Goal: Task Accomplishment & Management: Use online tool/utility

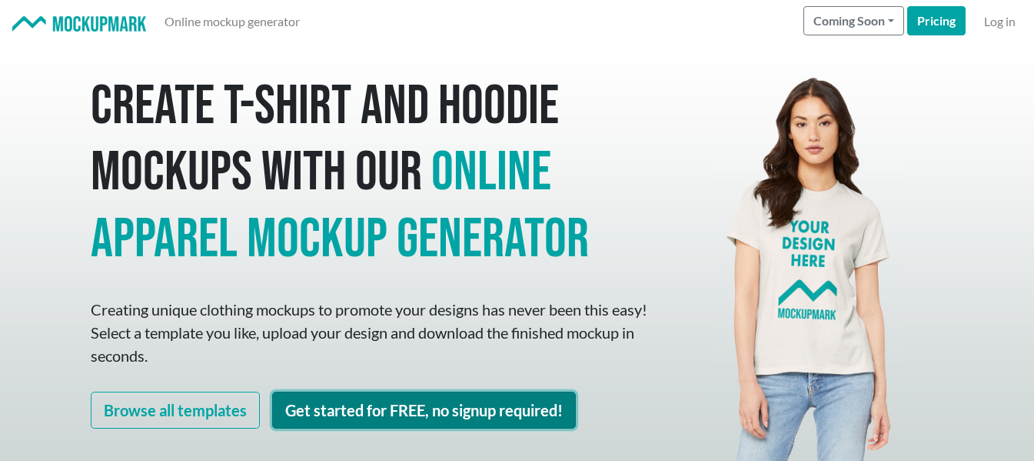
click at [327, 408] on link "Get started for FREE, no signup required!" at bounding box center [424, 409] width 304 height 37
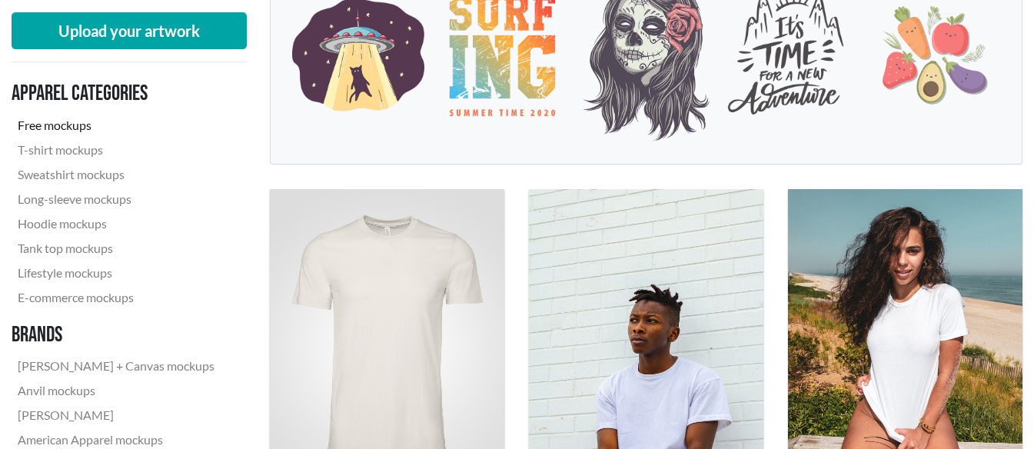
scroll to position [384, 0]
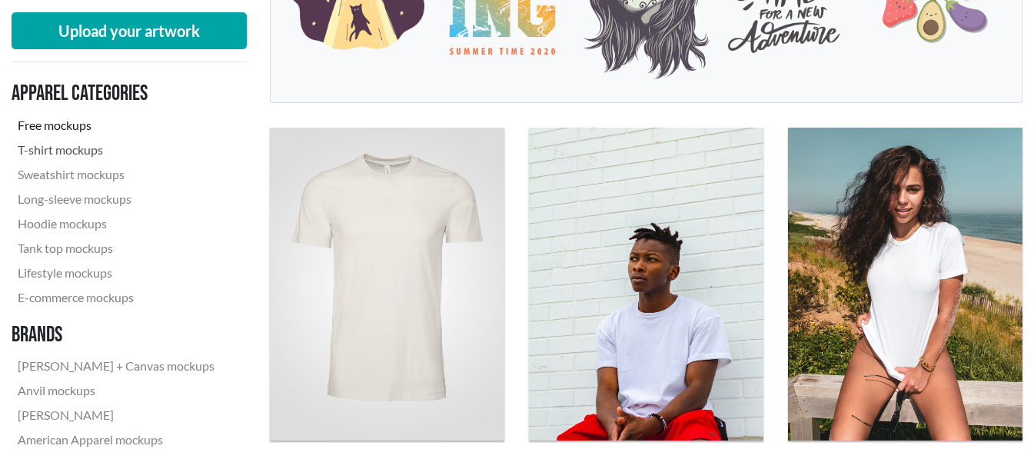
click at [77, 149] on link "T-shirt mockups" at bounding box center [116, 150] width 209 height 25
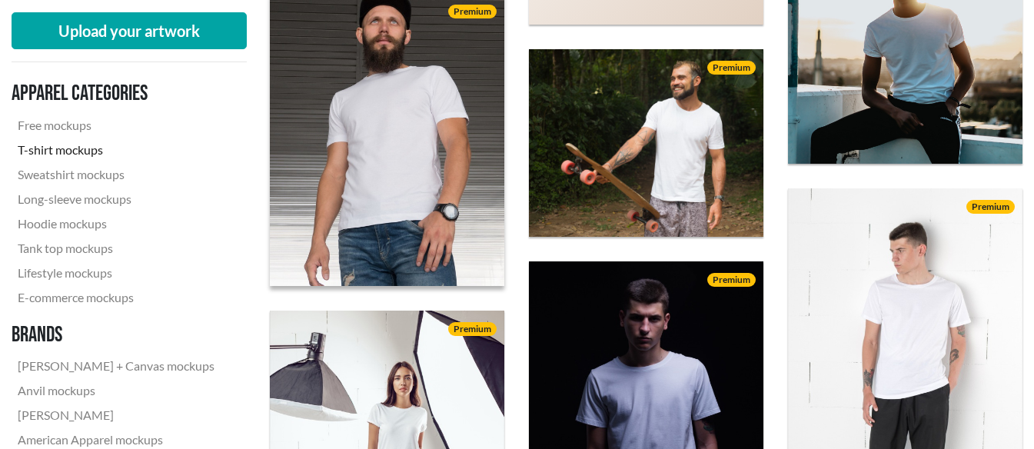
scroll to position [1153, 0]
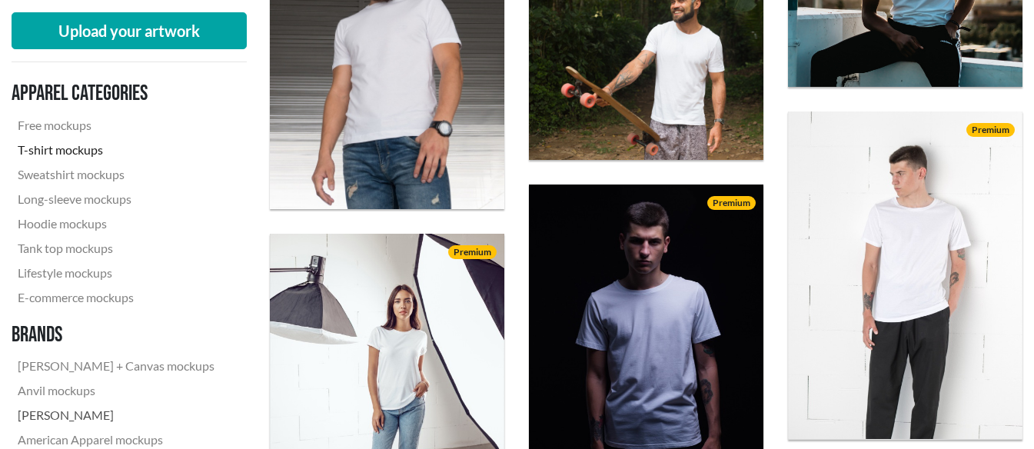
click at [52, 423] on link "[PERSON_NAME]" at bounding box center [116, 415] width 209 height 25
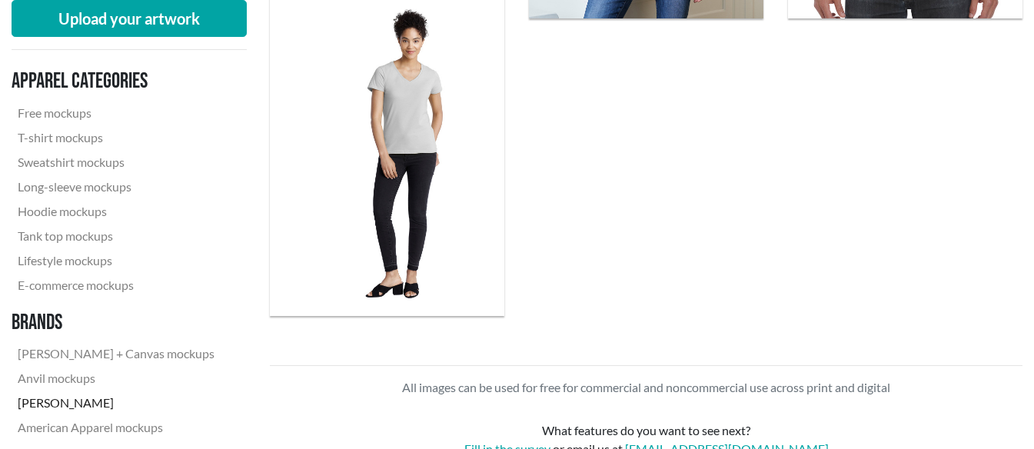
scroll to position [2461, 0]
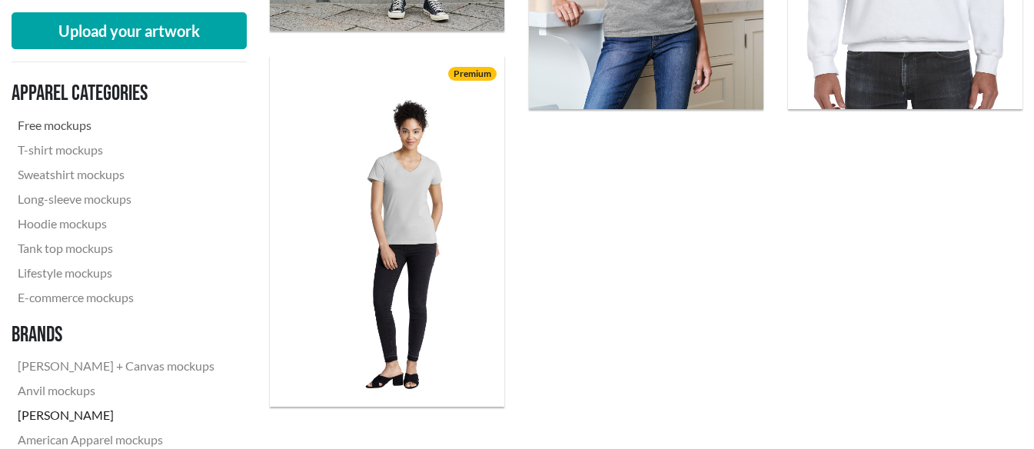
click at [71, 125] on link "Free mockups" at bounding box center [116, 125] width 209 height 25
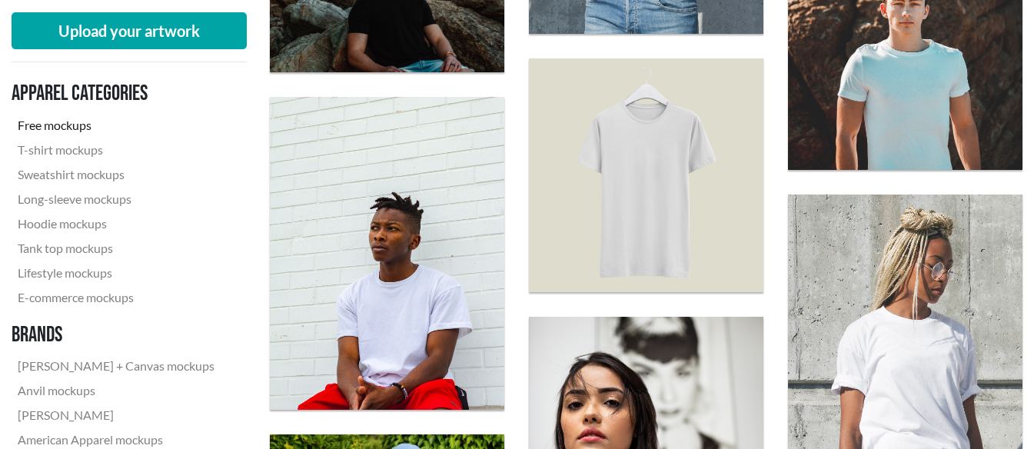
scroll to position [1000, 0]
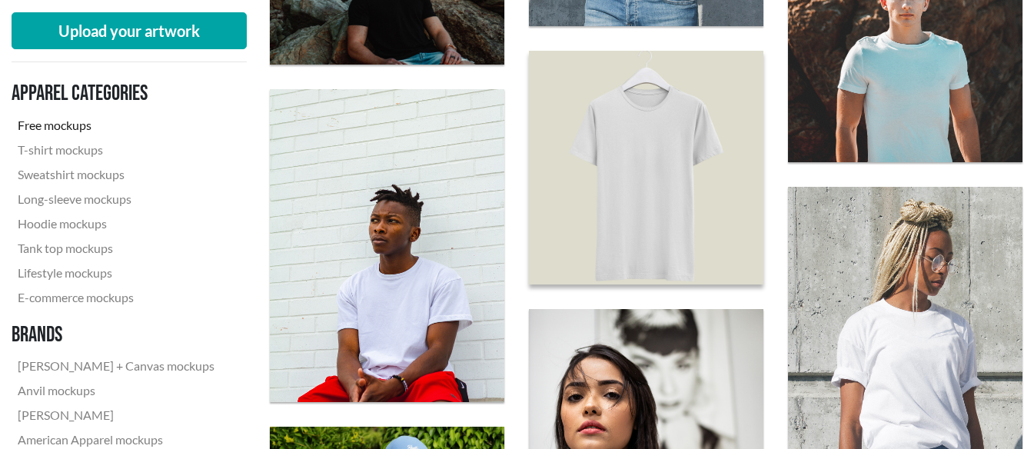
click at [664, 203] on img at bounding box center [647, 167] width 258 height 258
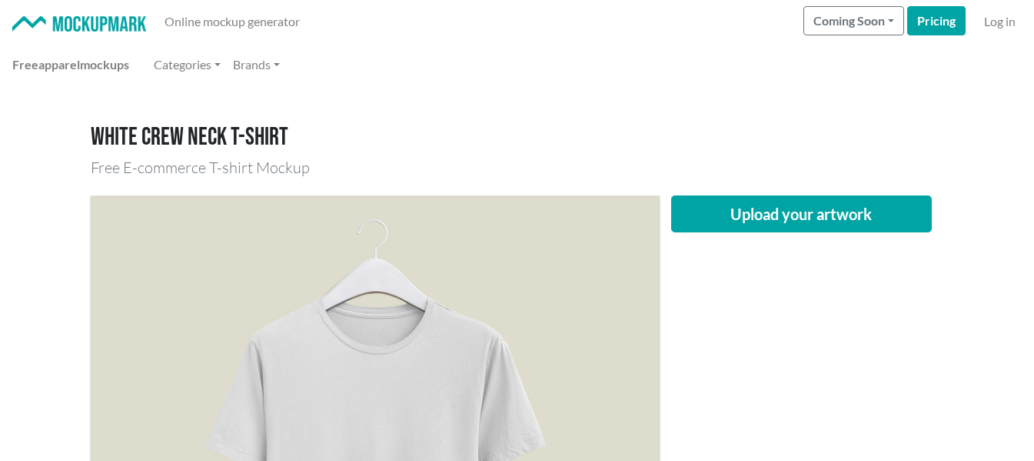
scroll to position [154, 0]
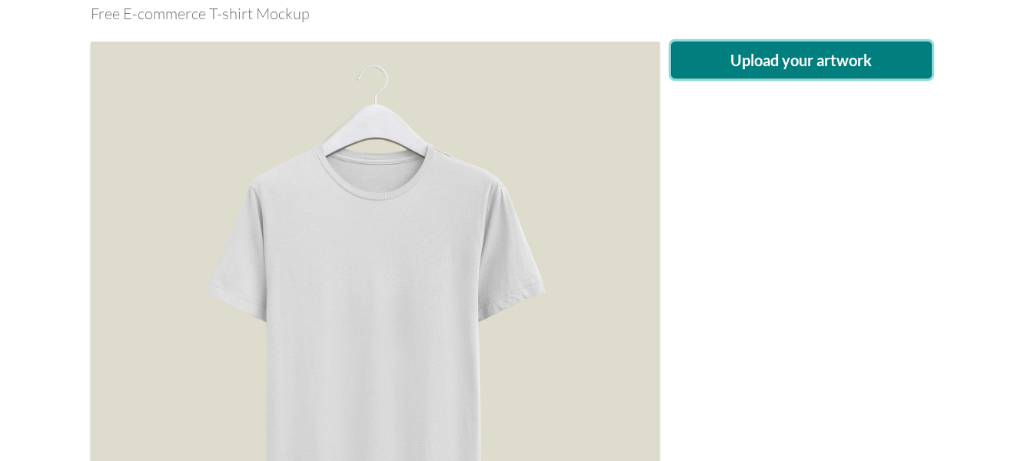
click at [784, 56] on button "Upload your artwork" at bounding box center [801, 60] width 261 height 37
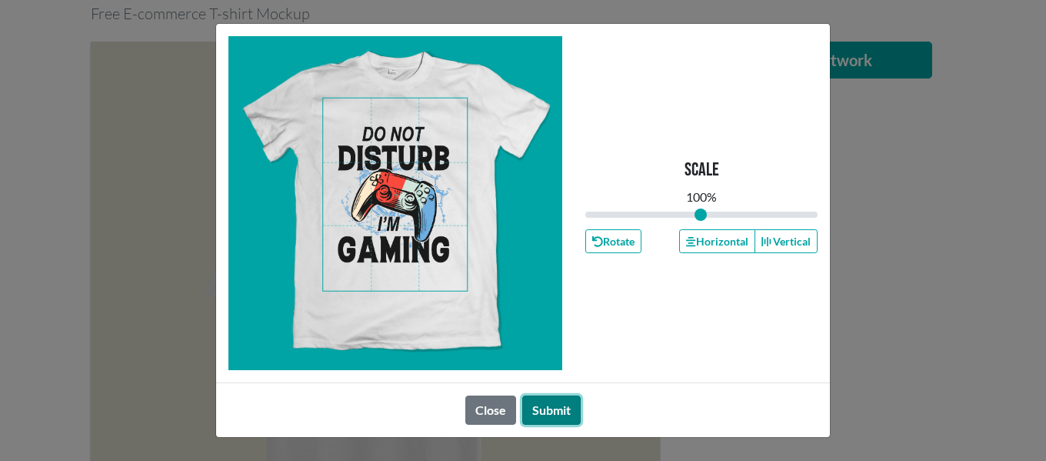
click at [544, 412] on button "Submit" at bounding box center [551, 409] width 58 height 29
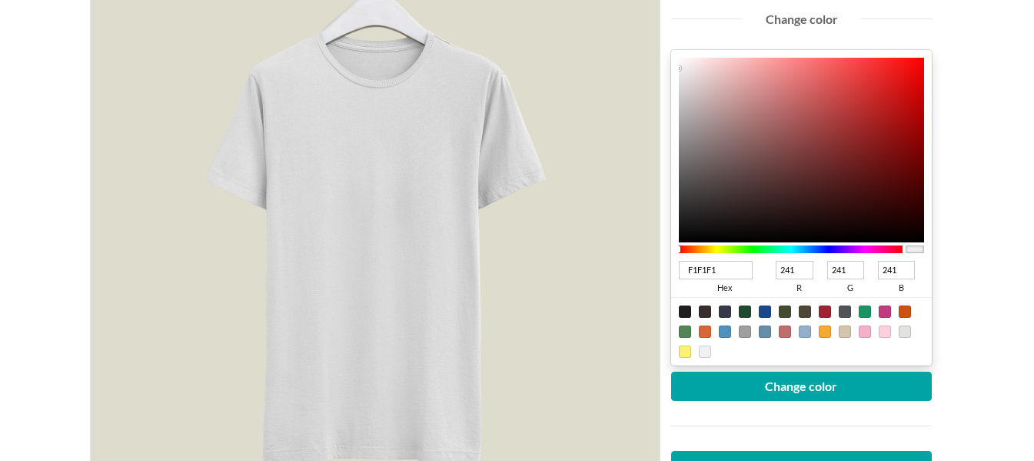
scroll to position [231, 0]
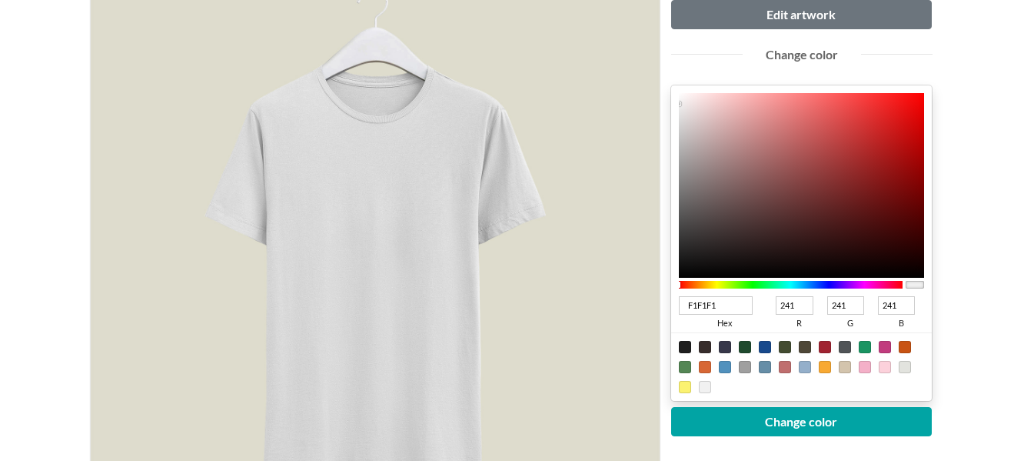
drag, startPoint x: 514, startPoint y: 185, endPoint x: 980, endPoint y: 288, distance: 478.2
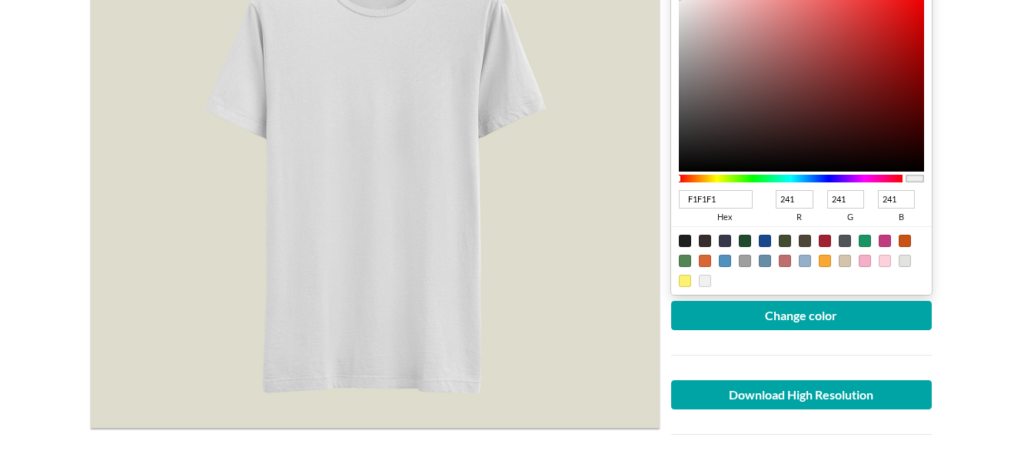
scroll to position [384, 0]
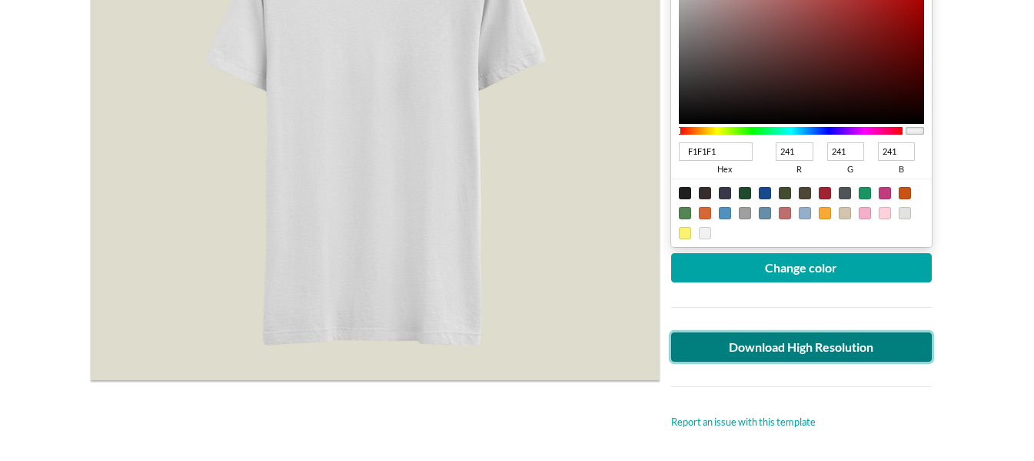
click at [841, 356] on link "Download High Resolution" at bounding box center [801, 346] width 261 height 29
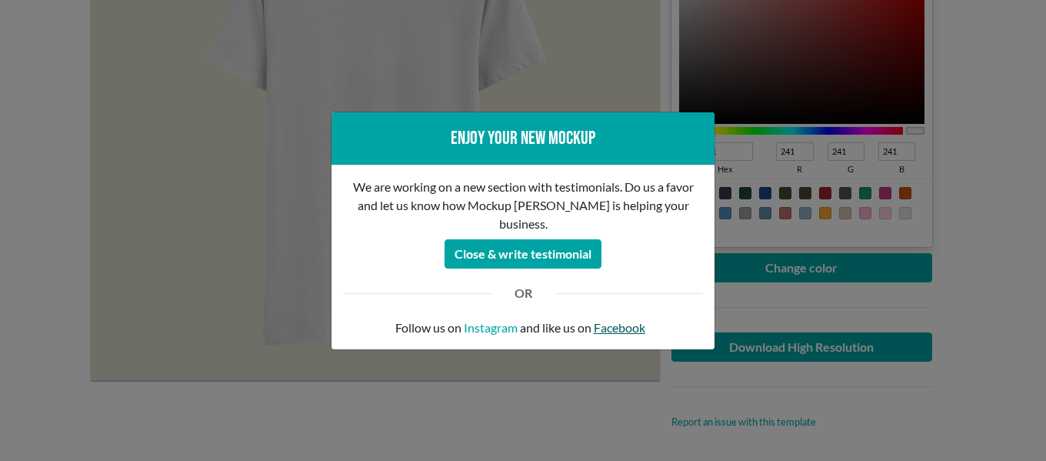
click at [620, 318] on link "Facebook" at bounding box center [620, 327] width 52 height 18
click at [803, 125] on div "Enjoy your new mockup We are working on a new section with testimonials. Do us …" at bounding box center [523, 230] width 1046 height 461
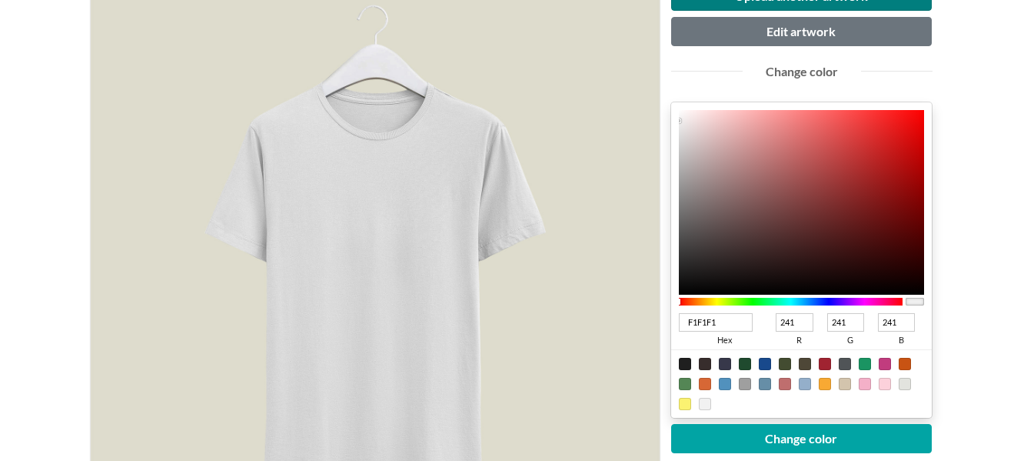
scroll to position [231, 0]
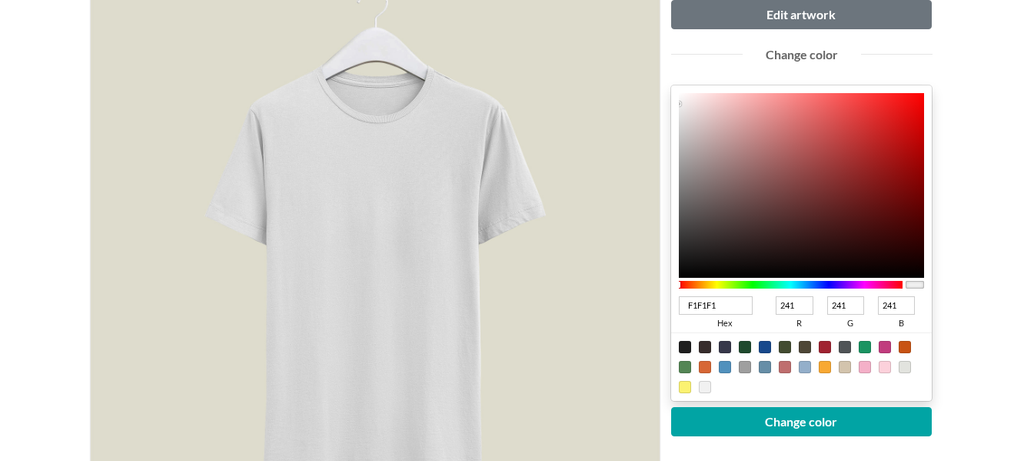
type input "3D3333"
type input "61"
type input "51"
click at [718, 234] on div at bounding box center [802, 185] width 246 height 185
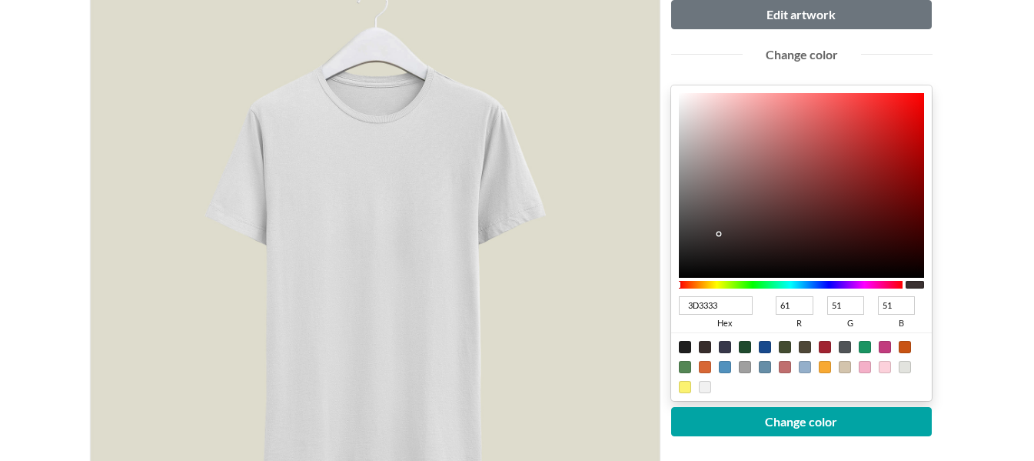
type input "232121"
type input "35"
type input "33"
type input "201E1E"
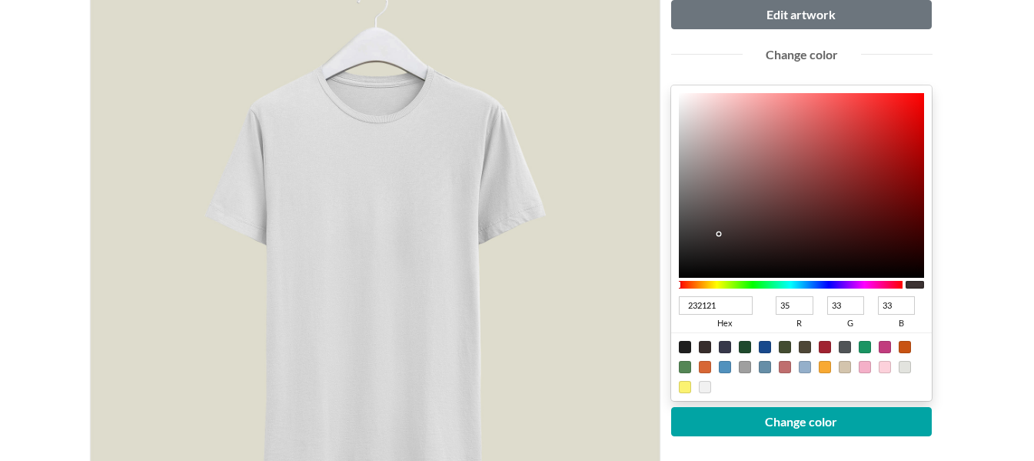
type input "32"
type input "30"
type input "201F1F"
type input "31"
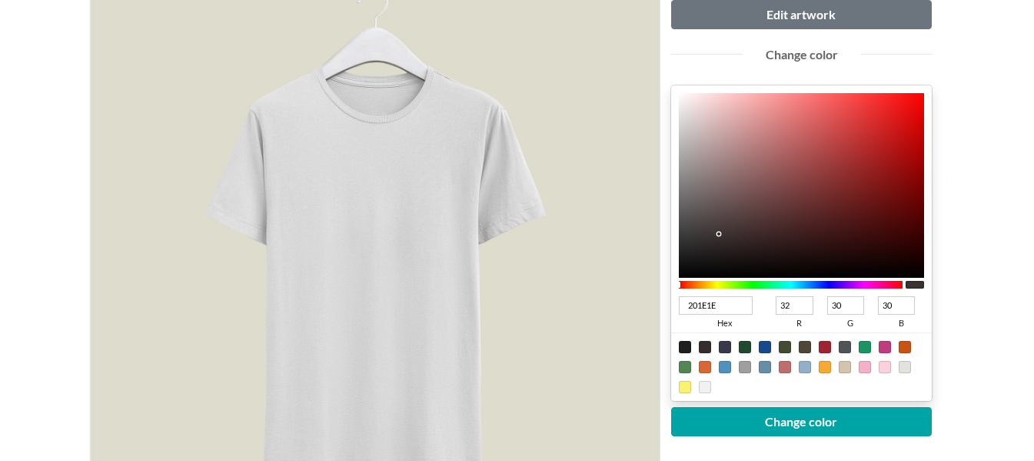
type input "31"
type input "1F1E1E"
type input "31"
type input "30"
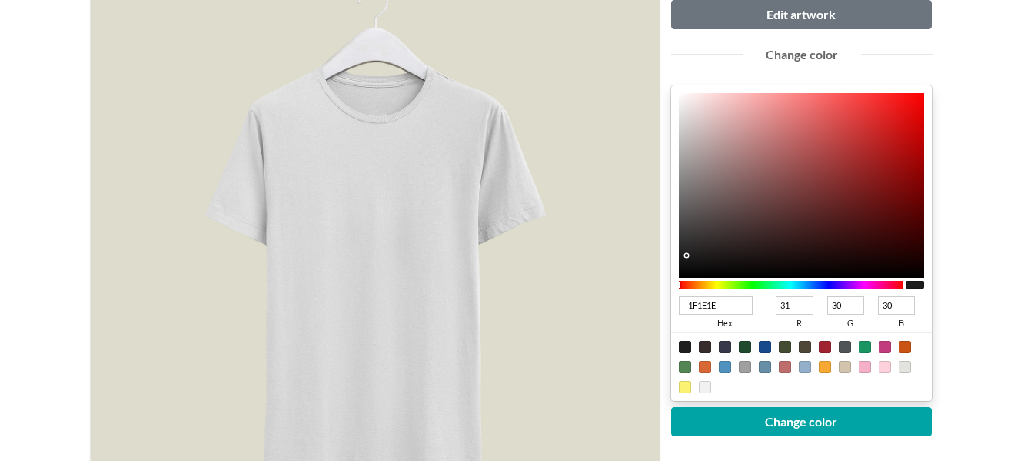
type input "1B1B1B"
type input "27"
type input "181818"
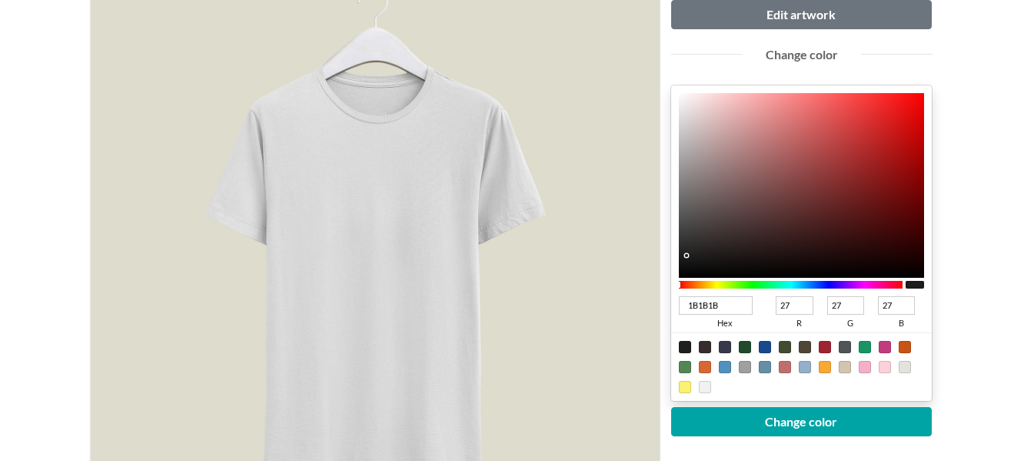
type input "24"
type input "161515"
type input "22"
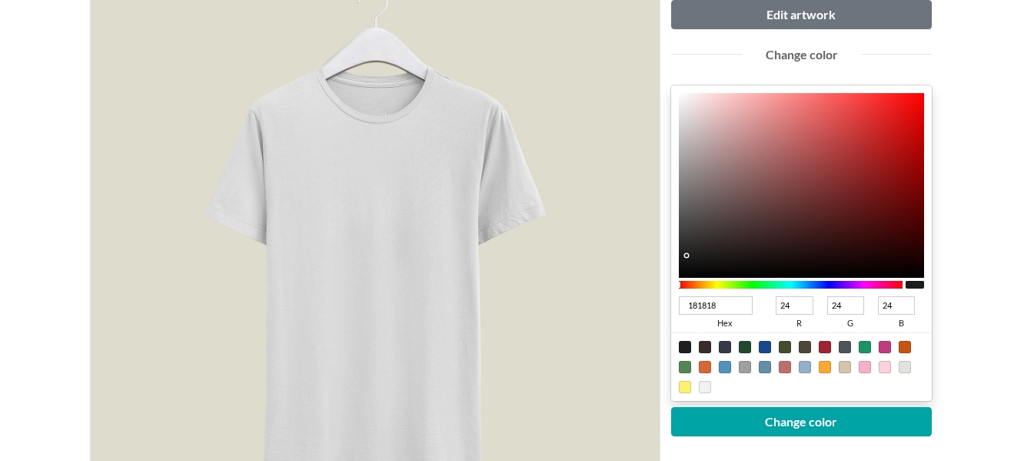
type input "21"
type input "111111"
type input "17"
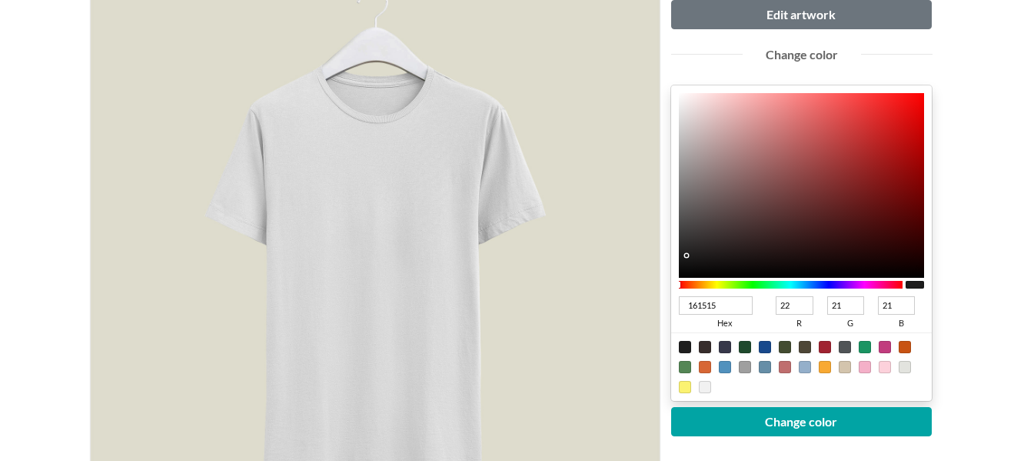
type input "17"
type input "101010"
type input "16"
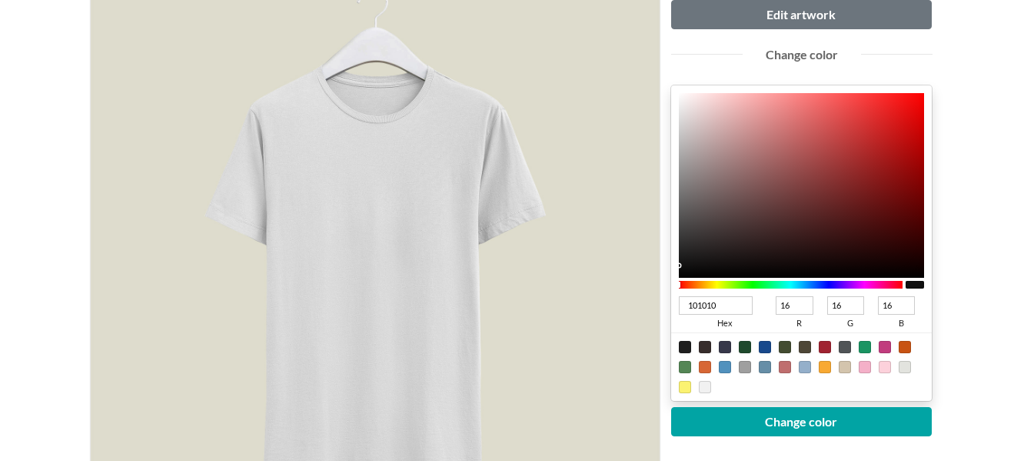
type input "0F0F0F"
type input "15"
type input "161414"
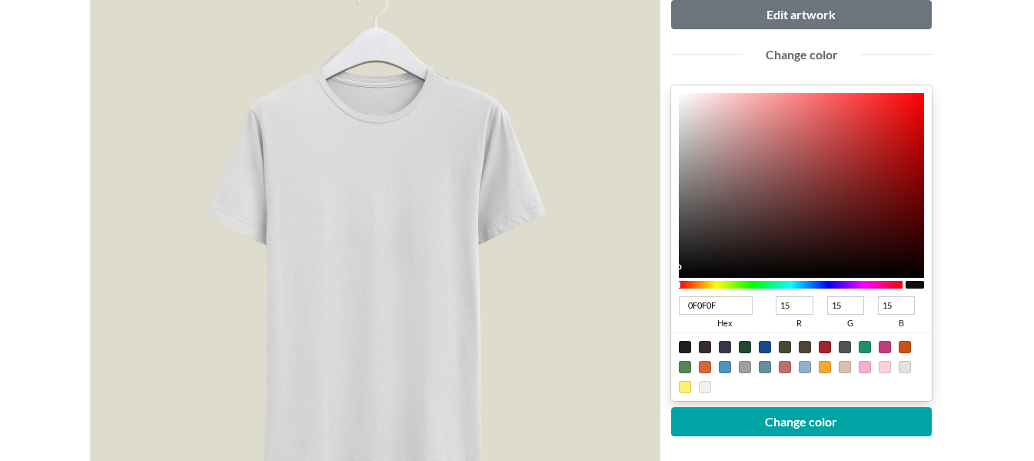
type input "22"
type input "20"
type input "322626"
type input "50"
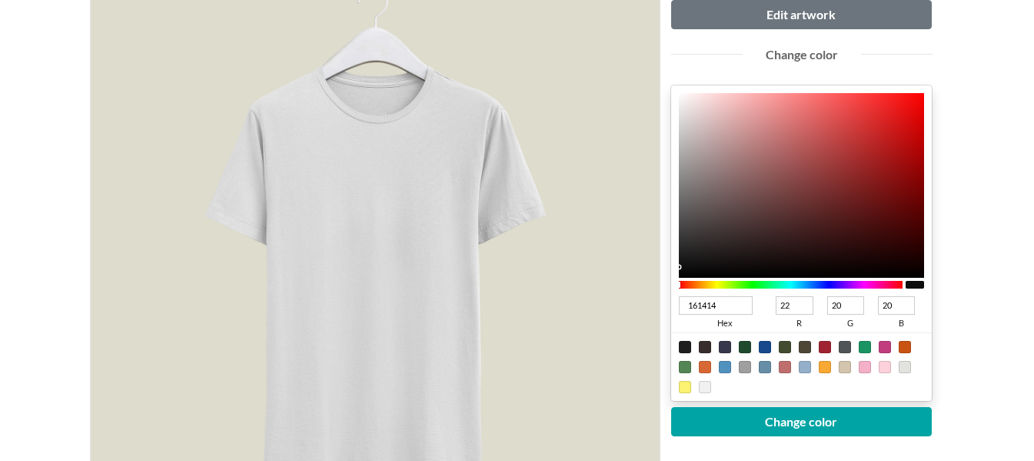
type input "38"
type input "4F2E2E"
type input "79"
type input "46"
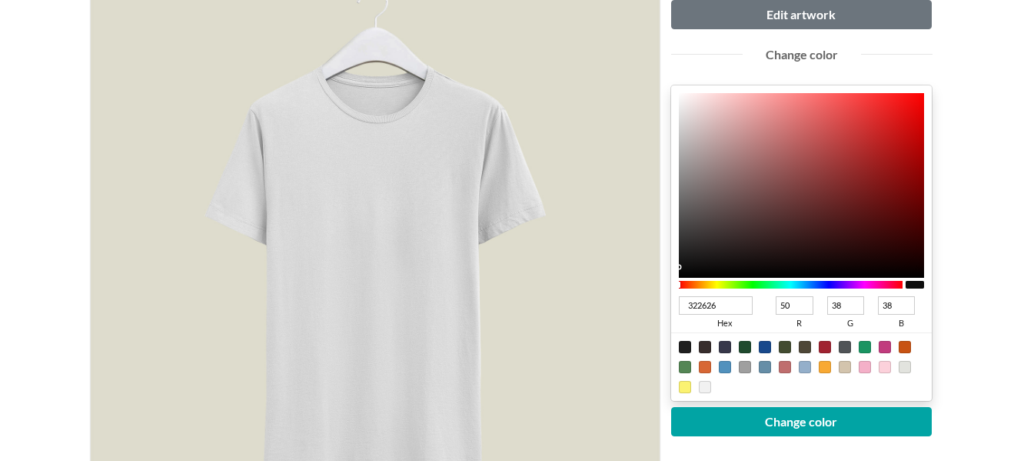
type input "46"
type input "5D2E2E"
type input "93"
type input "712A2A"
type input "113"
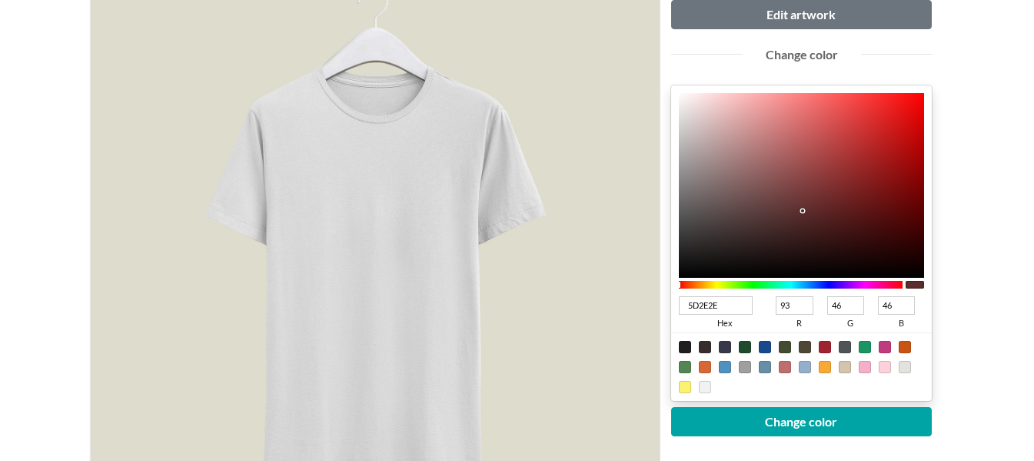
type input "42"
type input "7D2727"
type input "125"
type input "39"
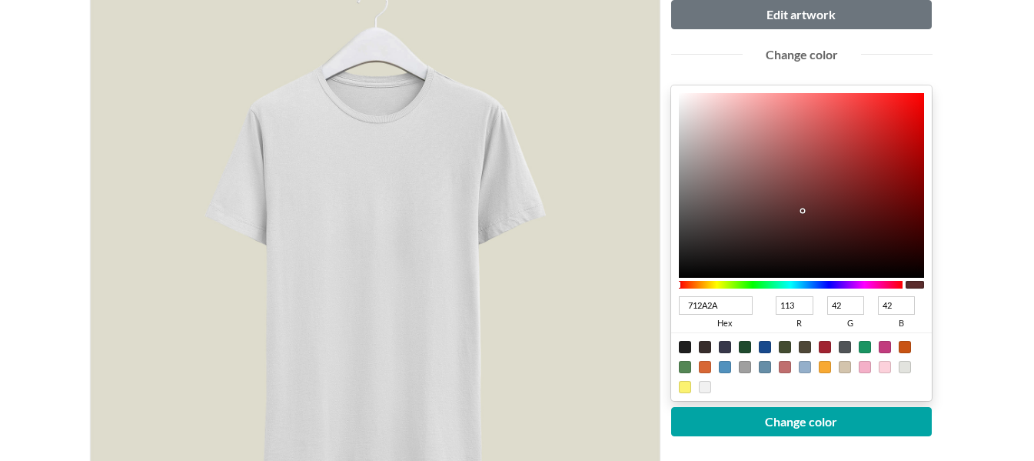
type input "39"
type input "892424"
type input "137"
type input "36"
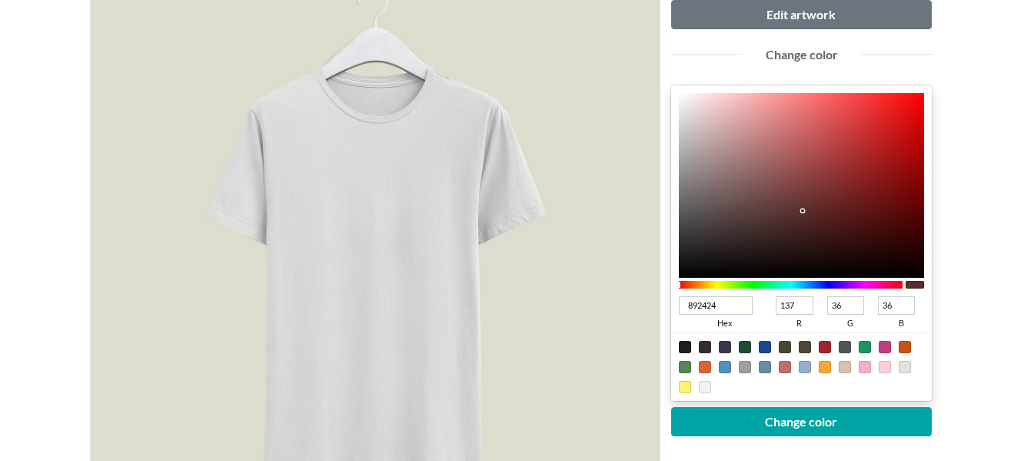
type input "952020"
type input "149"
type input "32"
type input "A71C1C"
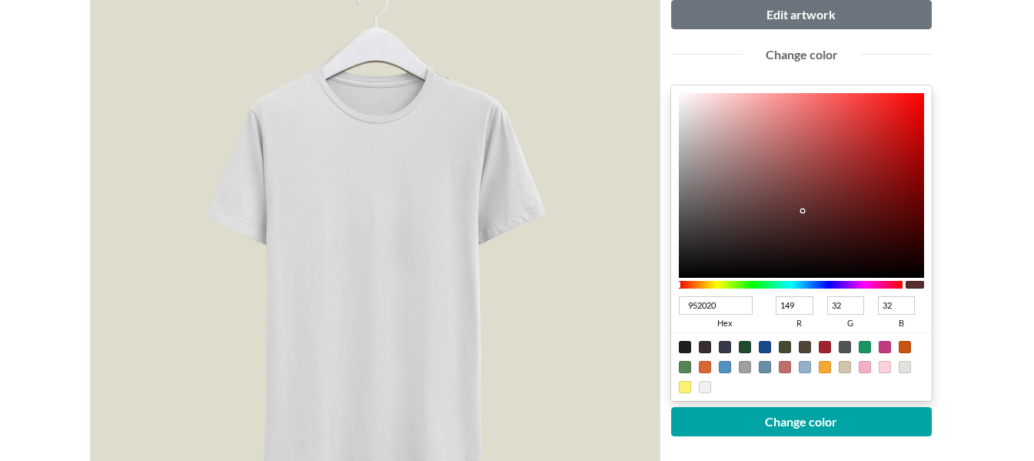
type input "167"
type input "28"
type input "BE1616"
type input "190"
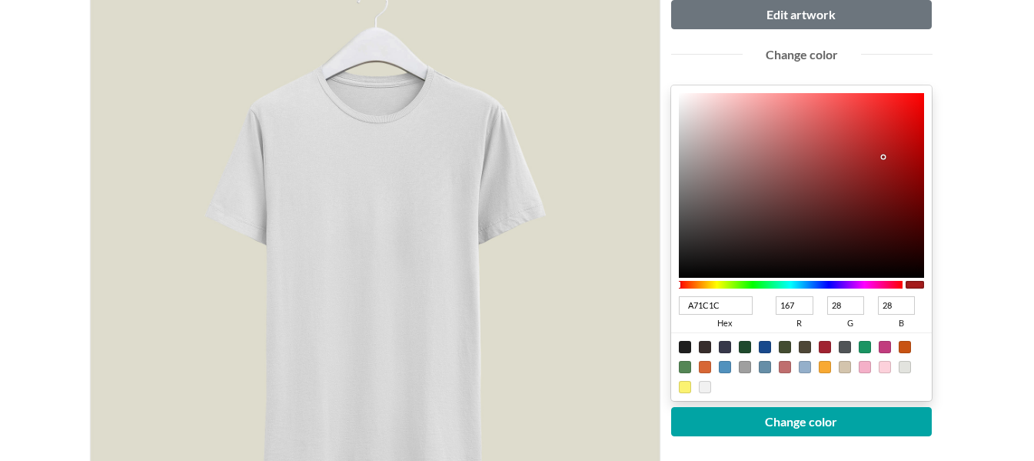
type input "22"
type input "C31414"
type input "195"
type input "20"
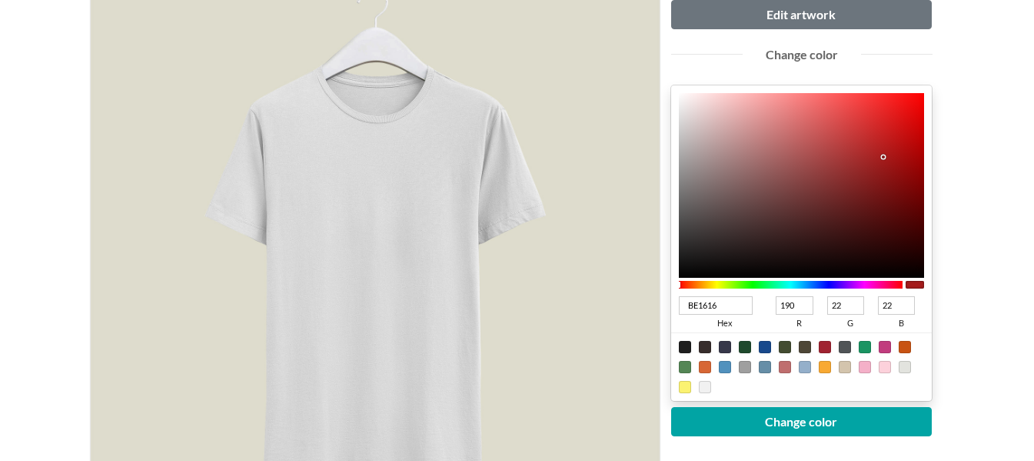
type input "20"
type input "C51313"
type input "197"
type input "19"
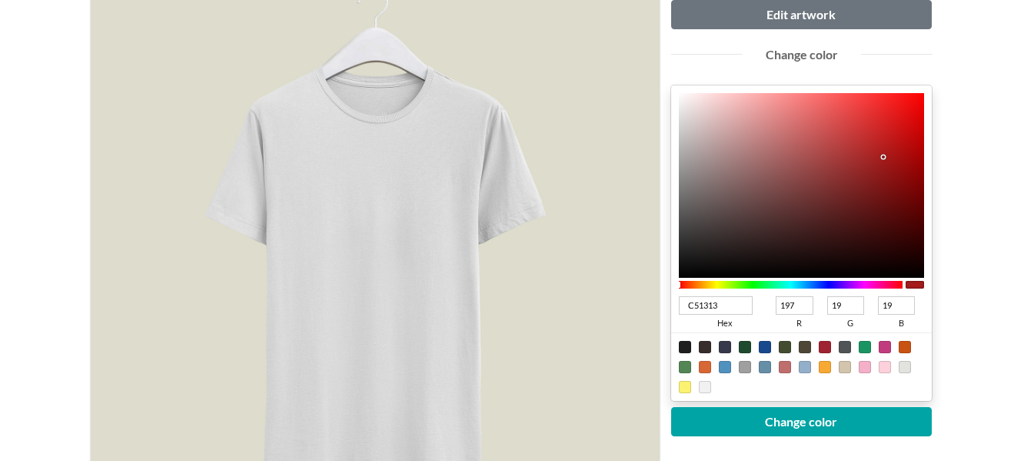
drag, startPoint x: 692, startPoint y: 255, endPoint x: 901, endPoint y: 135, distance: 240.7
click at [901, 135] on div at bounding box center [802, 185] width 246 height 185
type input "C41313"
type input "196"
type input "C31313"
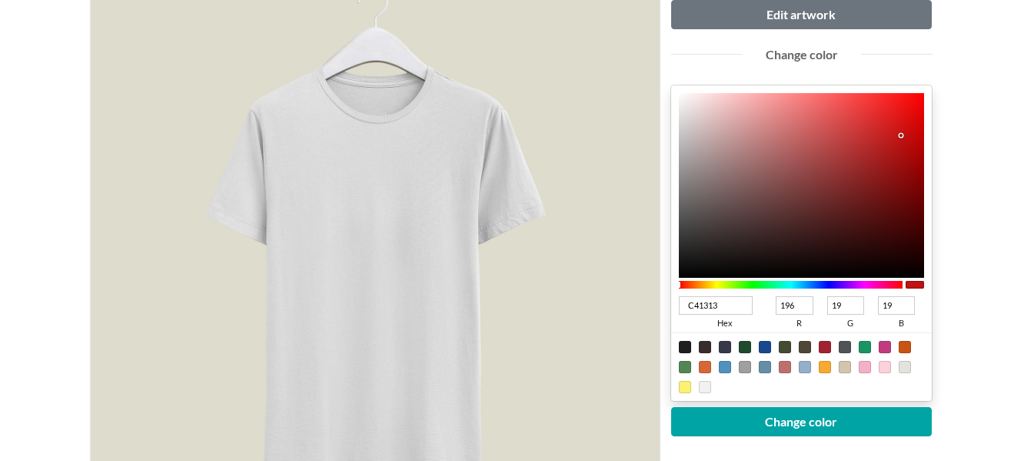
type input "195"
type input "C01414"
type input "192"
type input "20"
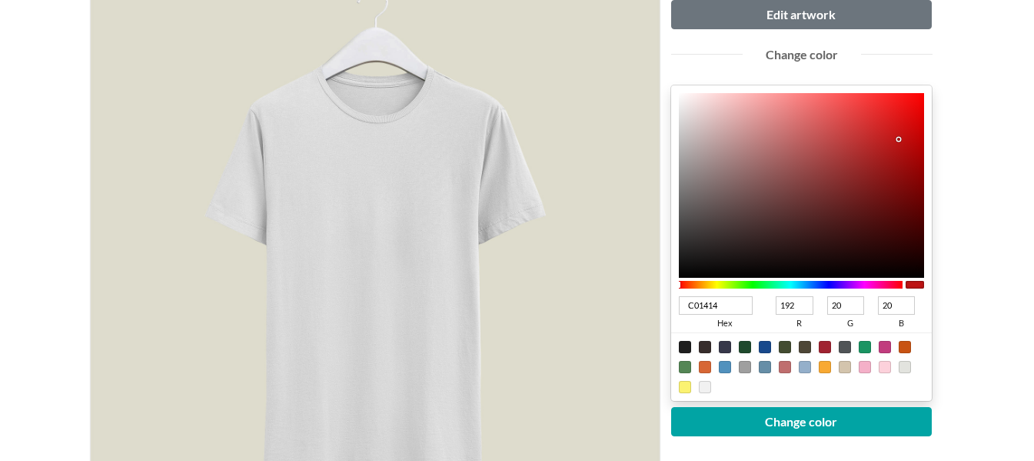
type input "020202"
type input "2"
type input "040404"
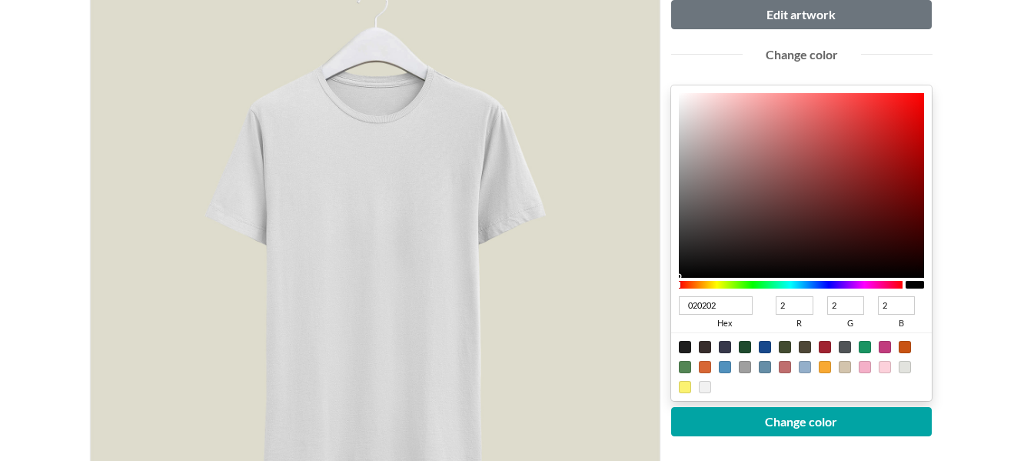
type input "4"
type input "080808"
type input "8"
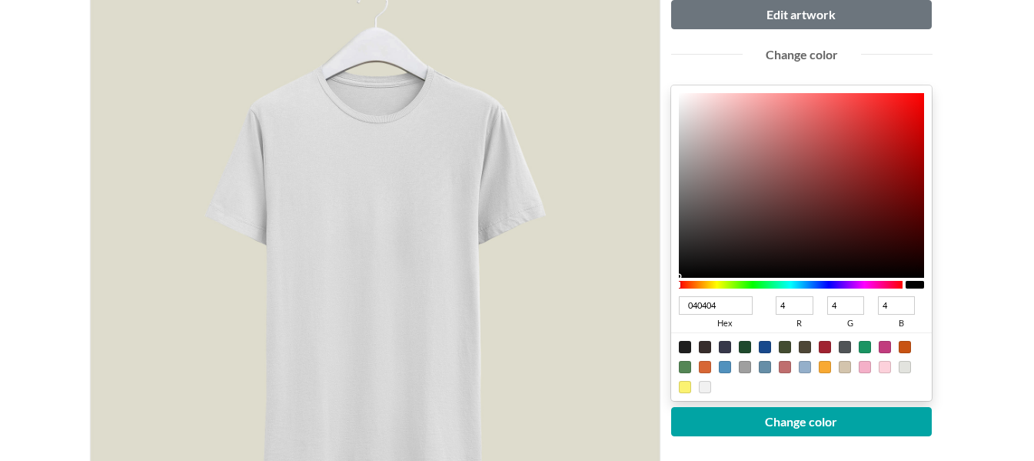
type input "8"
type input "080707"
type input "7"
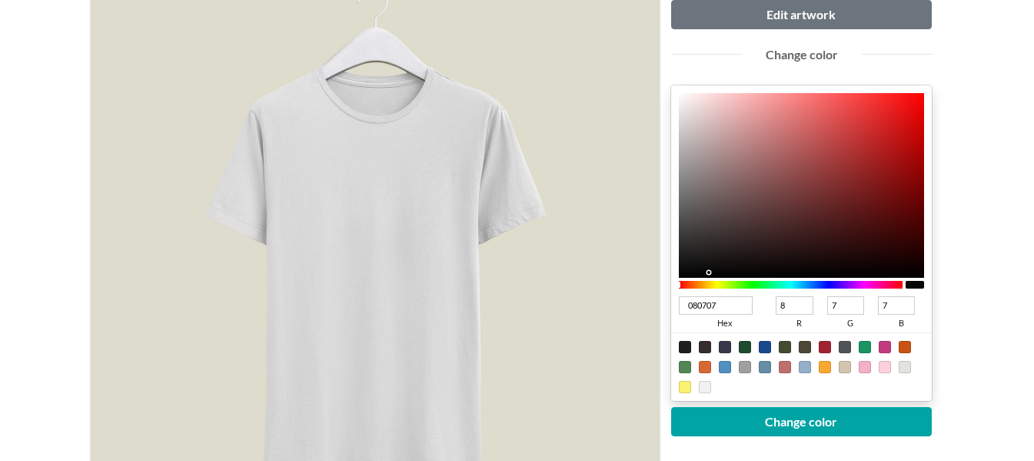
type input "070404"
type input "7"
type input "4"
type input "000000"
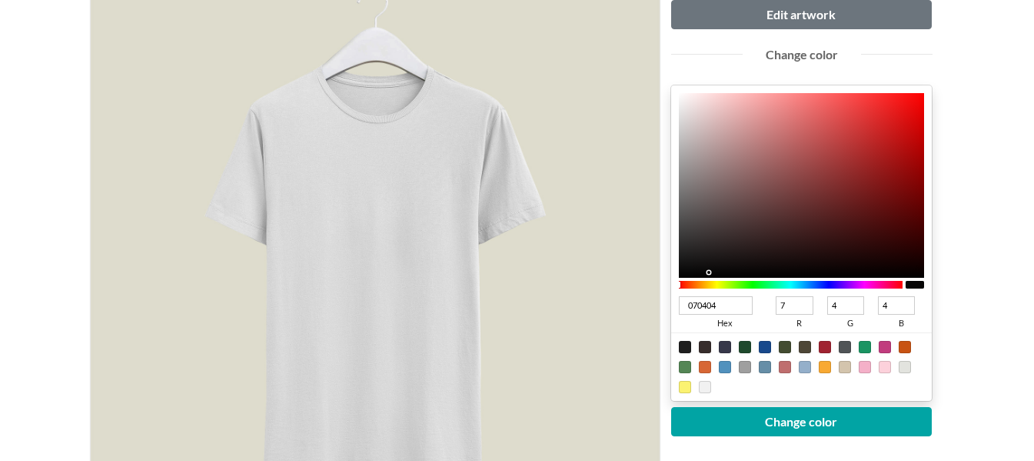
type input "0"
click at [914, 286] on div at bounding box center [915, 285] width 18 height 8
drag, startPoint x: 914, startPoint y: 286, endPoint x: 781, endPoint y: 290, distance: 133.9
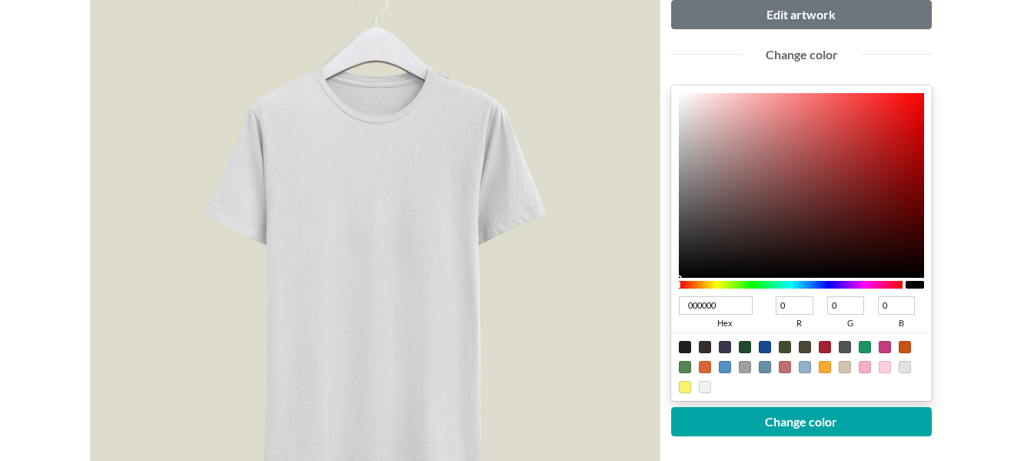
click at [783, 290] on div at bounding box center [802, 285] width 246 height 14
click at [775, 287] on div at bounding box center [791, 285] width 225 height 8
drag, startPoint x: 773, startPoint y: 287, endPoint x: 957, endPoint y: 284, distance: 183.8
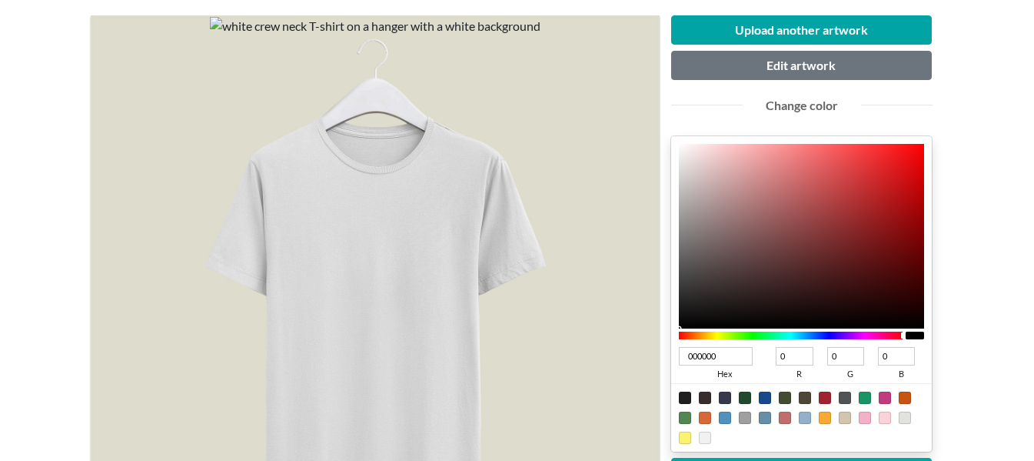
scroll to position [154, 0]
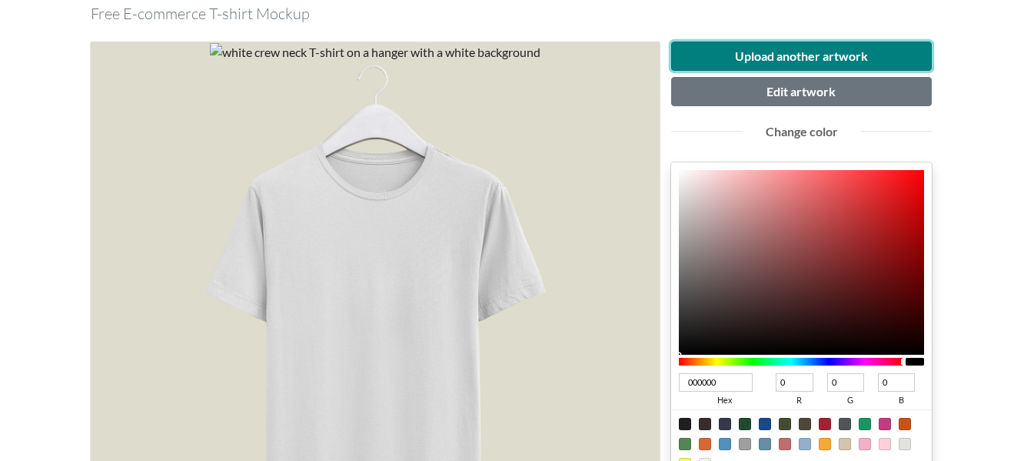
click at [795, 54] on button "Upload another artwork" at bounding box center [801, 56] width 261 height 29
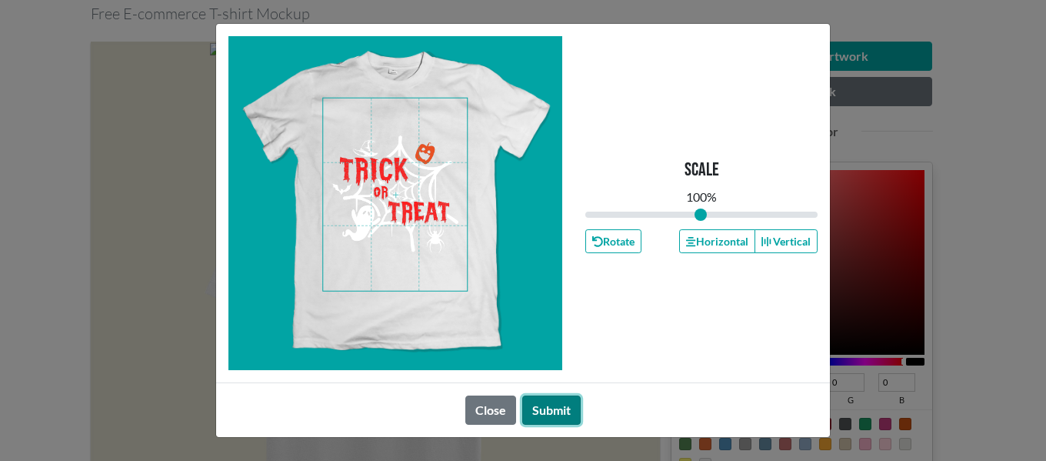
click at [564, 410] on button "Submit" at bounding box center [551, 409] width 58 height 29
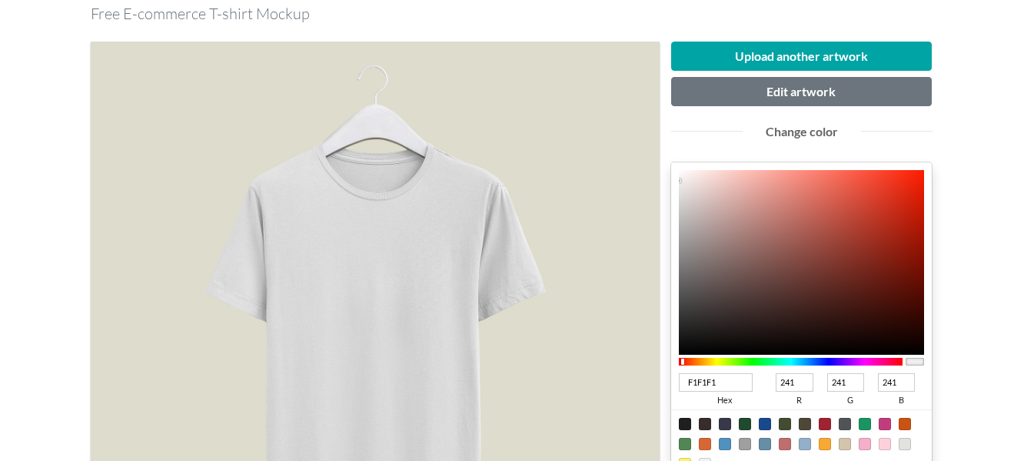
drag, startPoint x: 884, startPoint y: 361, endPoint x: 661, endPoint y: 358, distance: 223.0
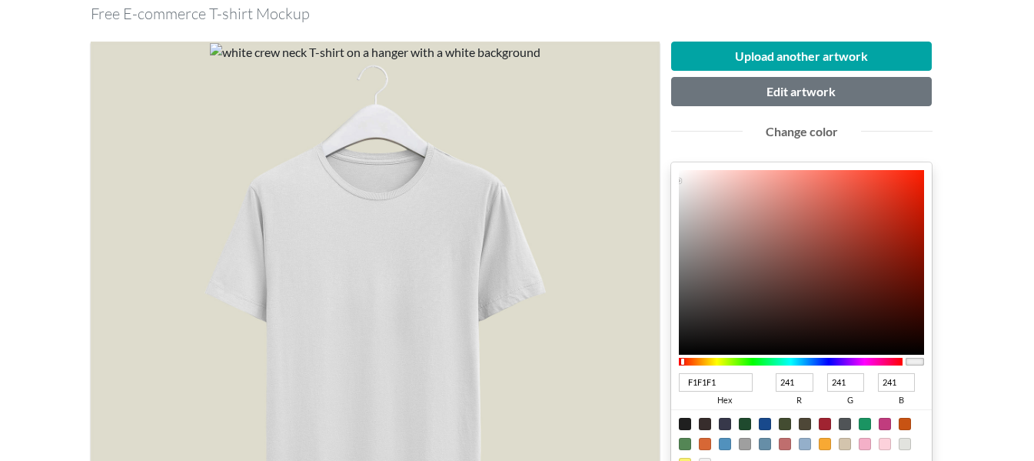
click at [661, 358] on div "Upload another artwork Edit artwork Change color F1F1F1 hex 241 r 241 g 241 b 1…" at bounding box center [802, 351] width 285 height 619
type input "0D0C0C"
type input "13"
type input "12"
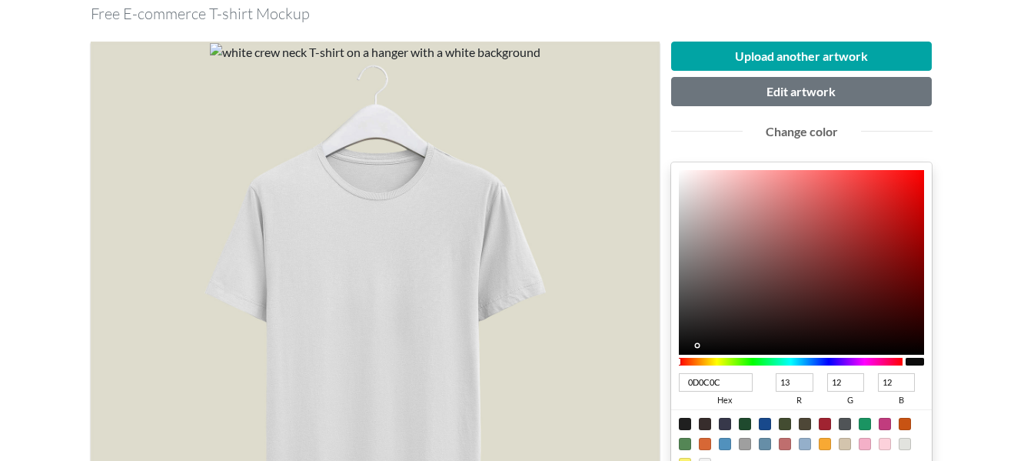
type input "0C0B0B"
type input "12"
type input "11"
type input "0A0909"
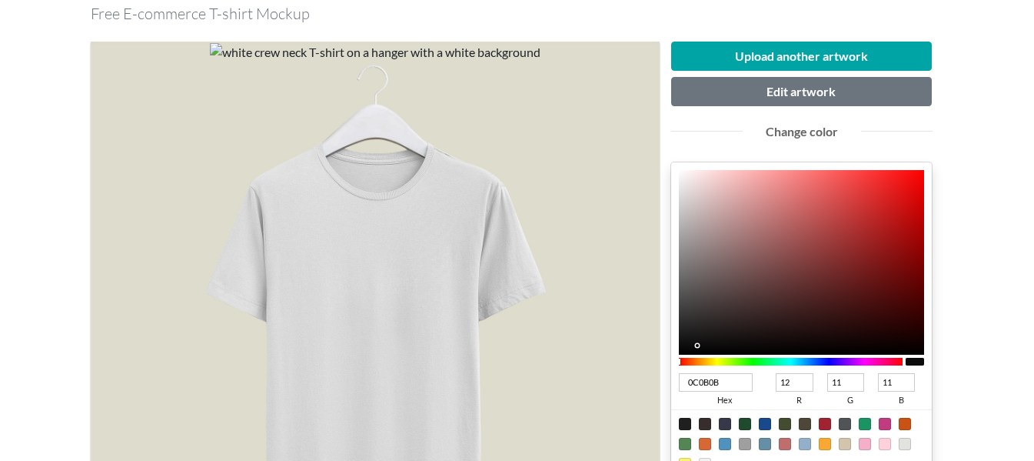
type input "10"
type input "9"
type input "080808"
type input "8"
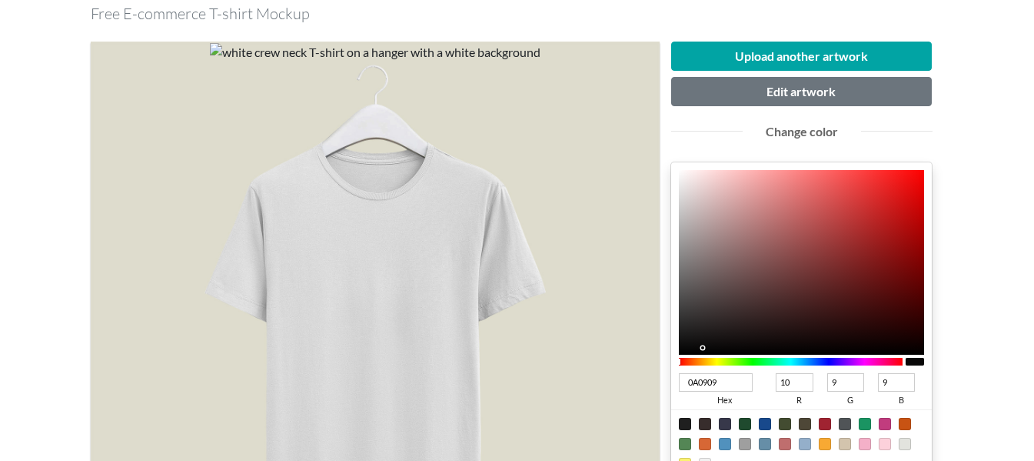
type input "8"
type input "060606"
type input "6"
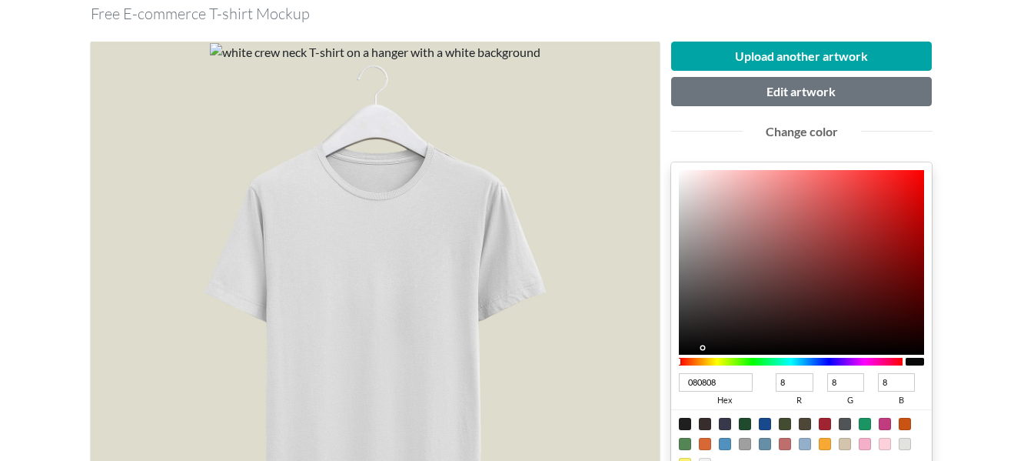
type input "6"
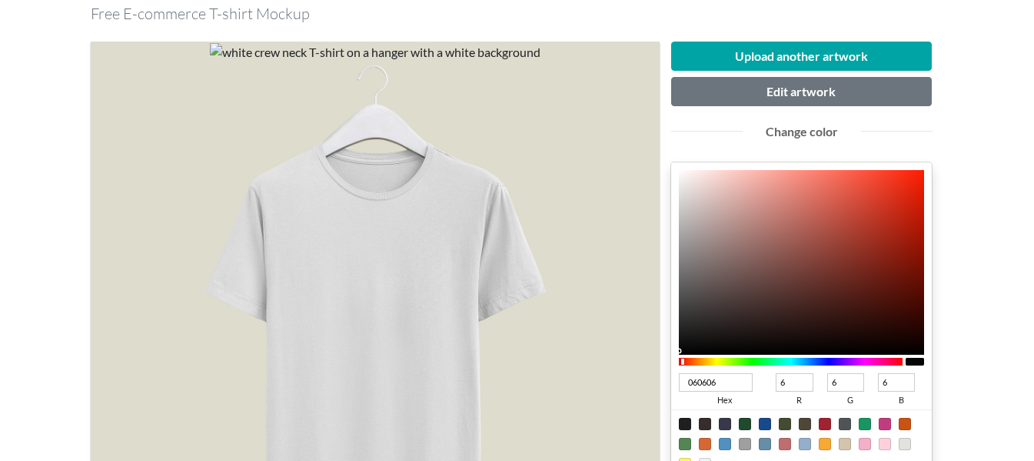
type input "050505"
type input "5"
type input "040404"
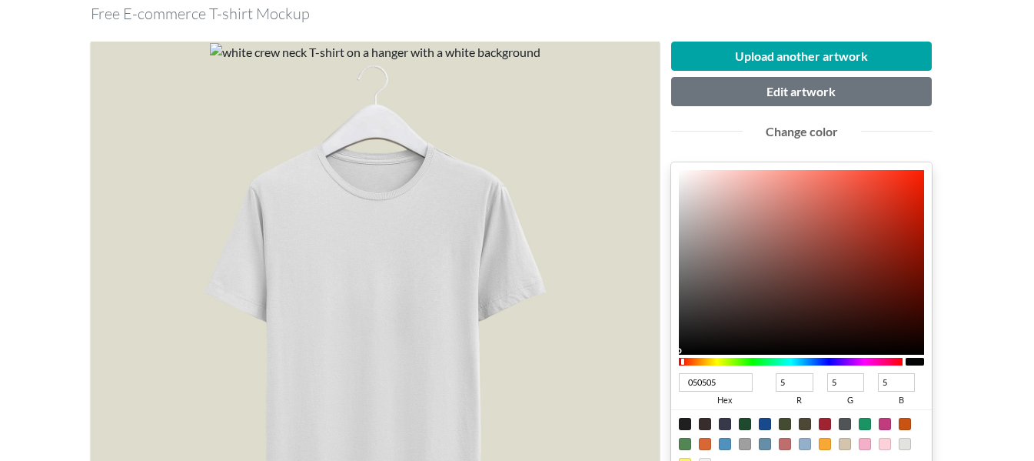
type input "4"
type input "020202"
type input "2"
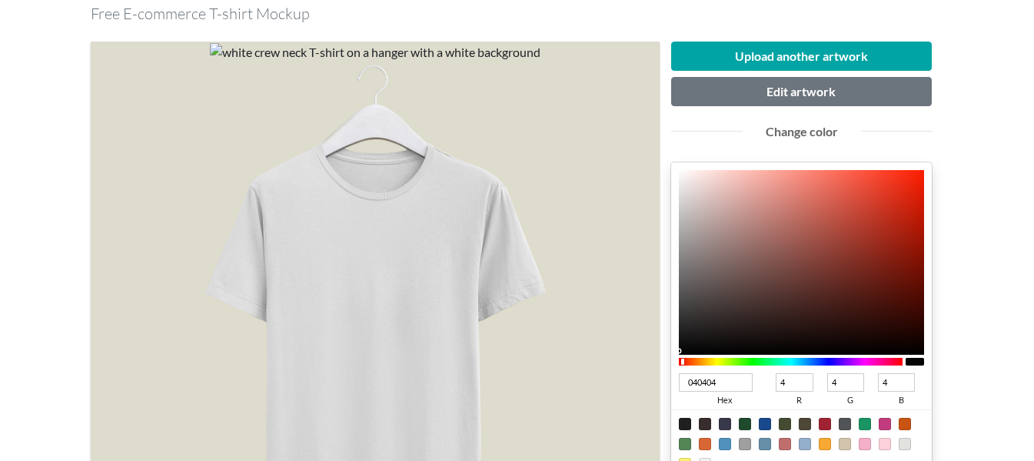
type input "2"
type input "000000"
type input "0"
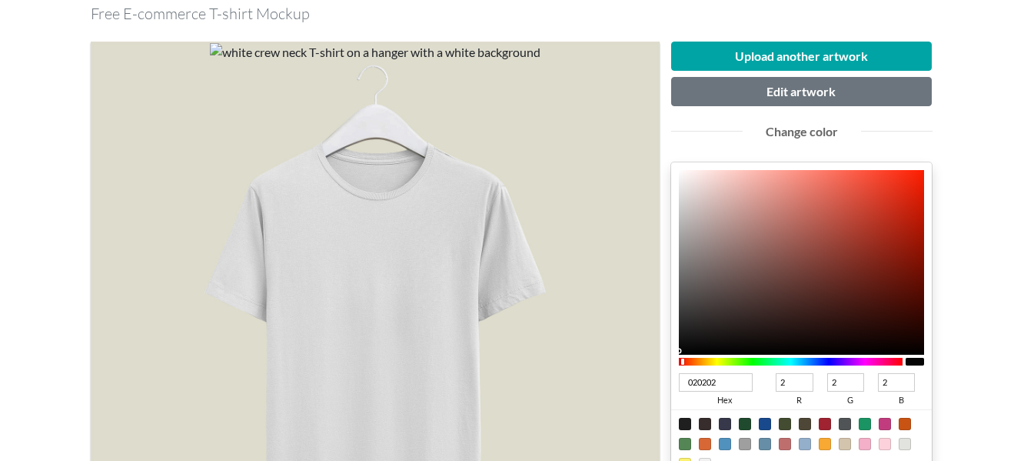
type input "0"
drag, startPoint x: 698, startPoint y: 345, endPoint x: 651, endPoint y: 374, distance: 55.9
click at [651, 374] on div "Upload another artwork Edit artwork Change color 000000 hex 0 r 0 g 0 b 100 a C…" at bounding box center [518, 351] width 854 height 644
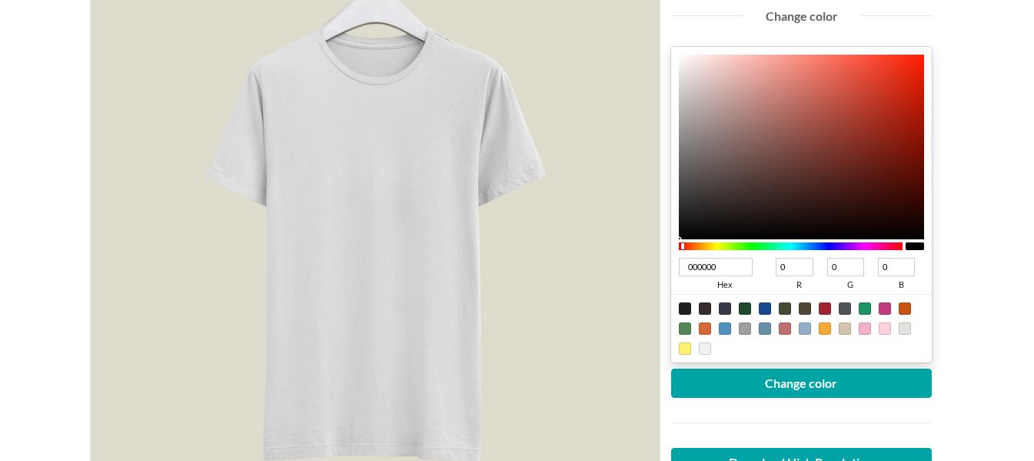
scroll to position [308, 0]
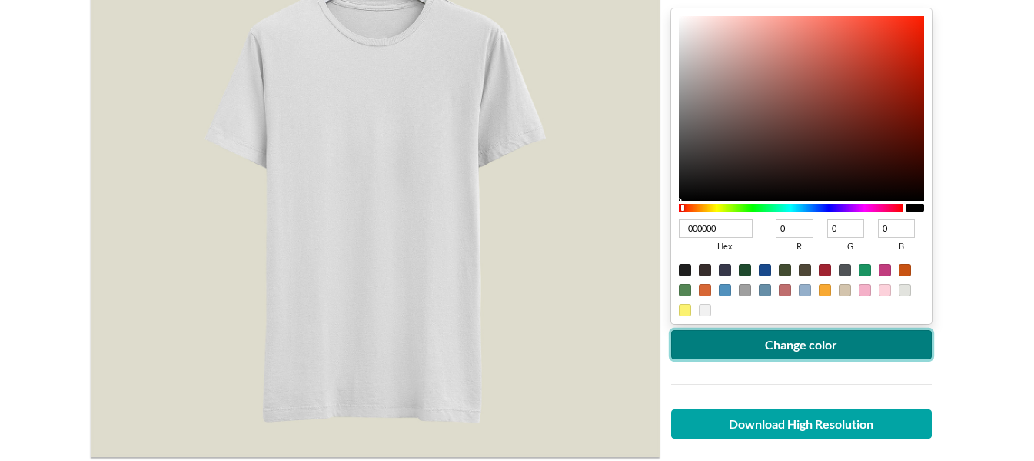
click at [794, 348] on button "Change color" at bounding box center [801, 344] width 261 height 29
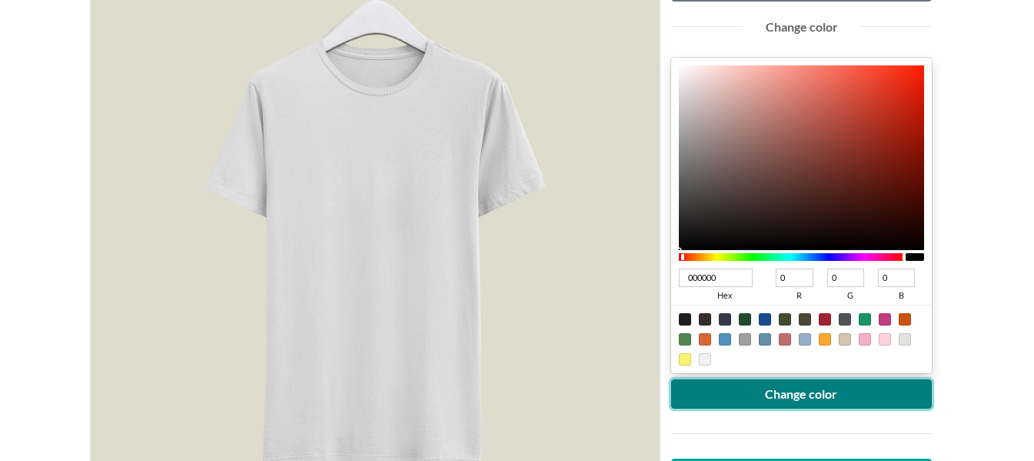
scroll to position [231, 0]
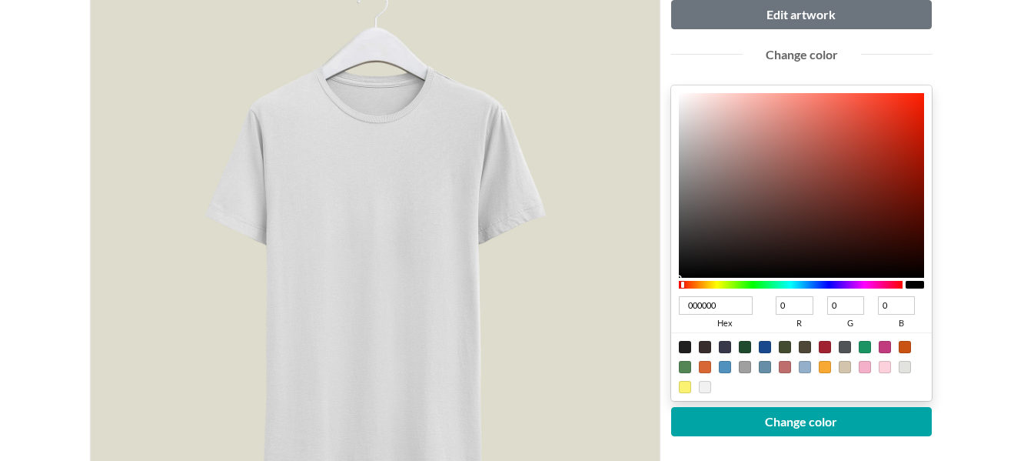
click at [373, 248] on div at bounding box center [375, 249] width 569 height 569
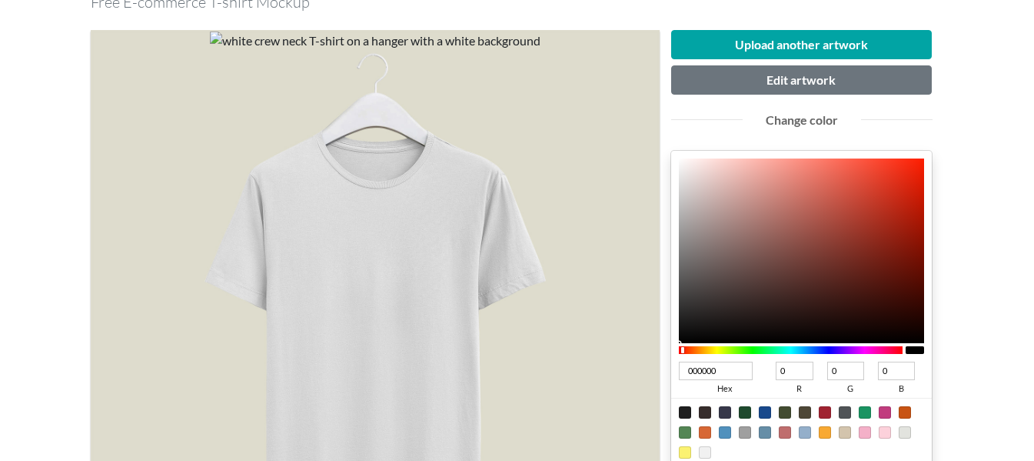
scroll to position [154, 0]
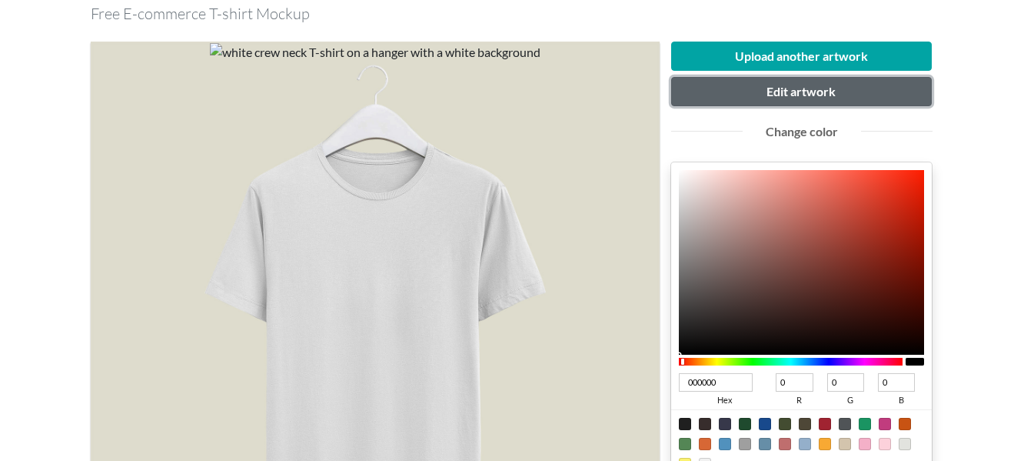
click at [781, 95] on button "Edit artwork" at bounding box center [801, 91] width 261 height 29
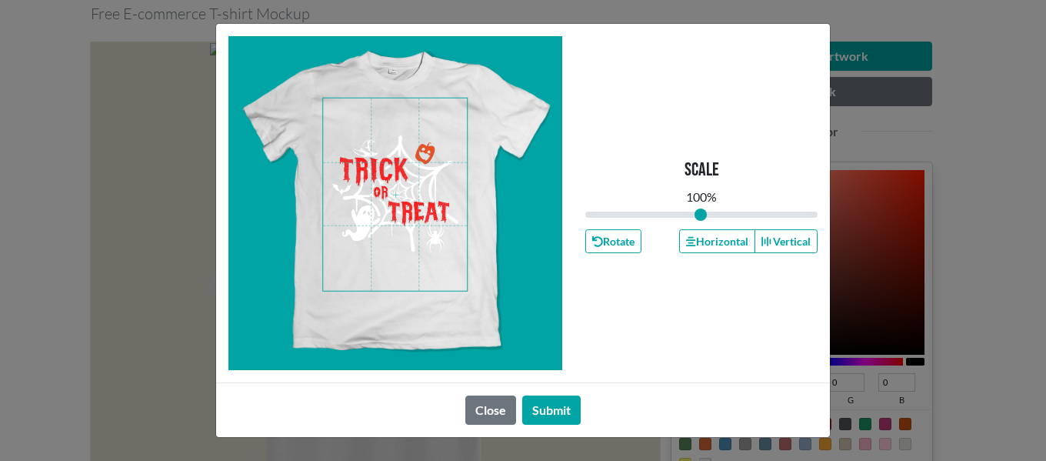
click at [408, 168] on span at bounding box center [395, 194] width 144 height 192
click at [460, 108] on span at bounding box center [395, 194] width 144 height 192
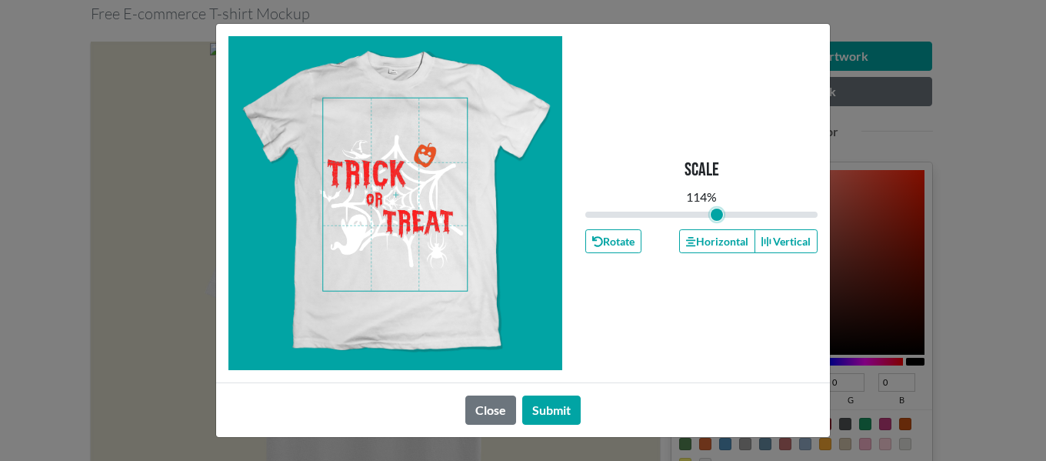
drag, startPoint x: 706, startPoint y: 216, endPoint x: 716, endPoint y: 216, distance: 10.0
type input "1.14"
click at [716, 216] on input "range" at bounding box center [701, 214] width 232 height 17
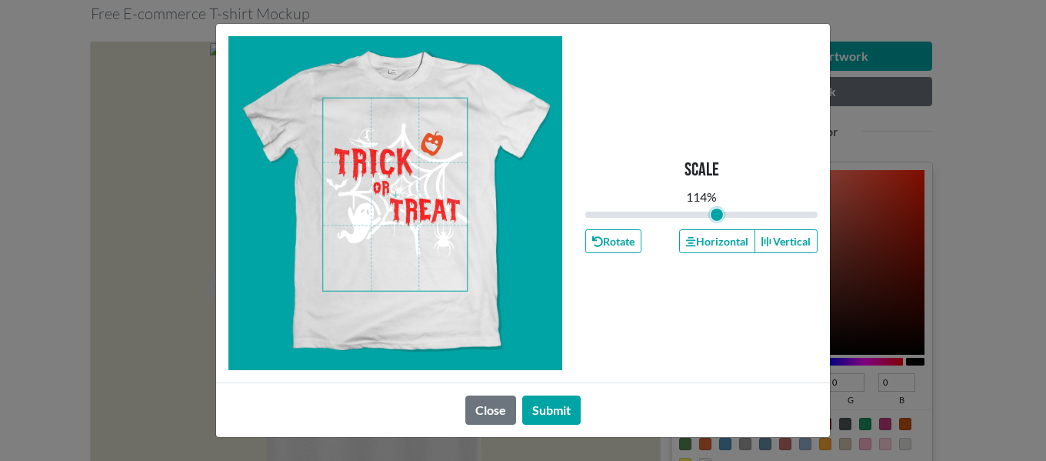
click at [404, 178] on span at bounding box center [395, 194] width 144 height 192
click at [554, 416] on button "Submit" at bounding box center [551, 409] width 58 height 29
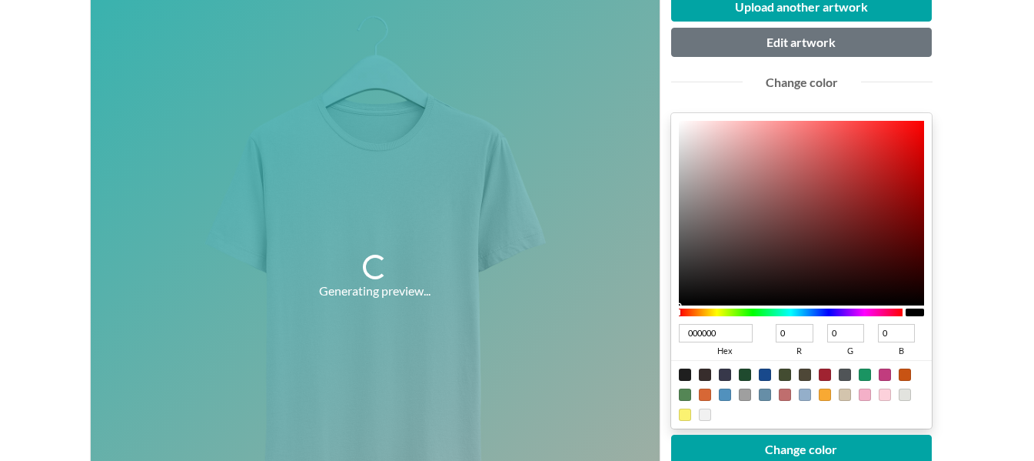
scroll to position [231, 0]
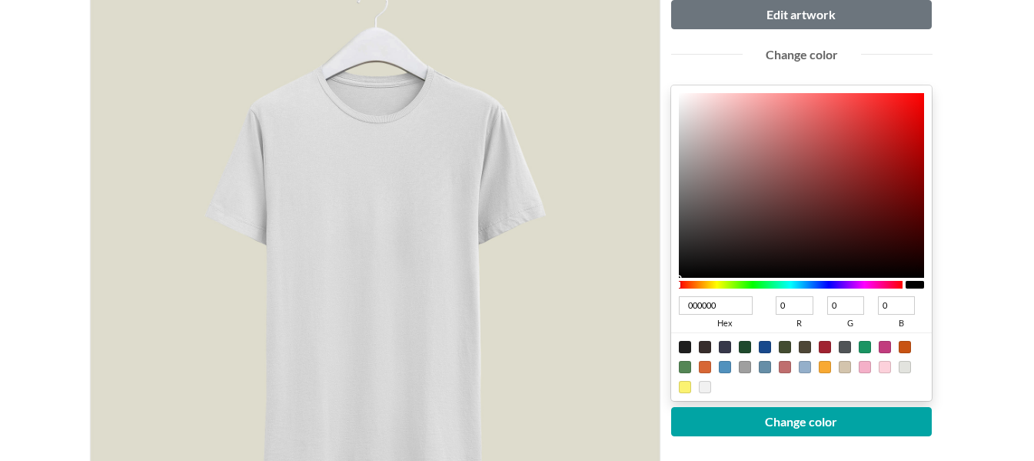
click at [565, 438] on div at bounding box center [375, 249] width 569 height 569
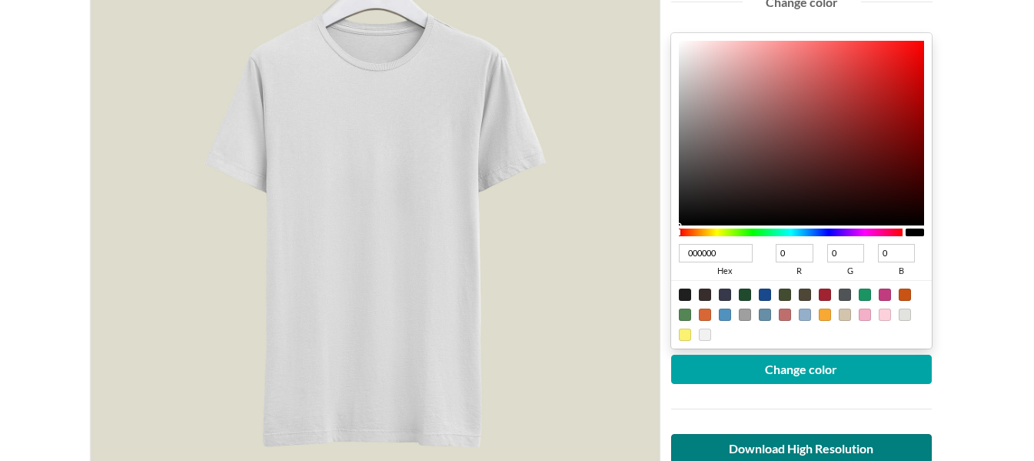
scroll to position [308, 0]
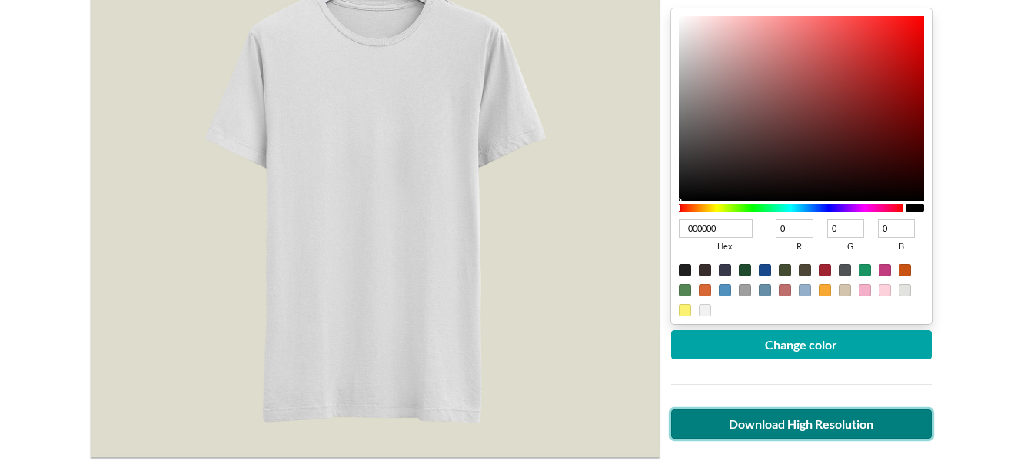
click at [801, 425] on link "Download High Resolution" at bounding box center [801, 423] width 261 height 29
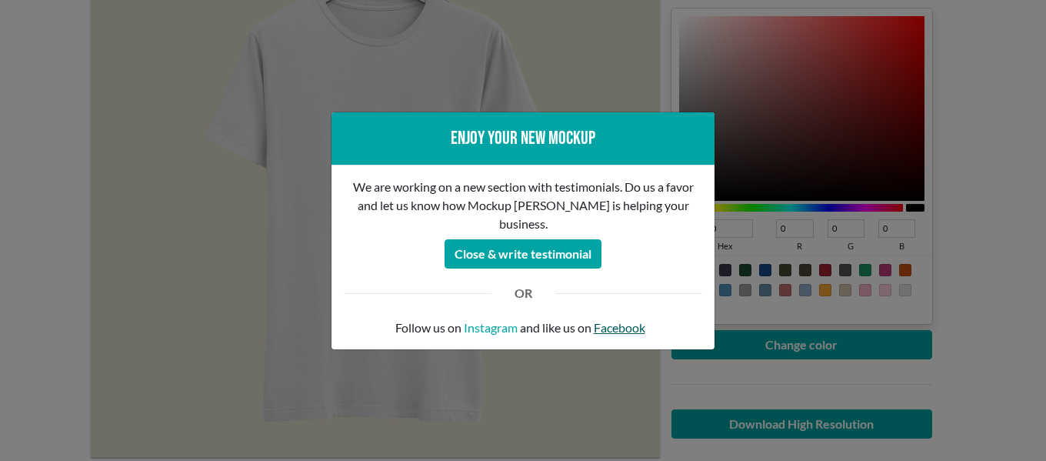
click at [601, 320] on link "Facebook" at bounding box center [620, 327] width 52 height 18
click at [749, 339] on div "Enjoy your new mockup We are working on a new section with testimonials. Do us …" at bounding box center [523, 230] width 1046 height 461
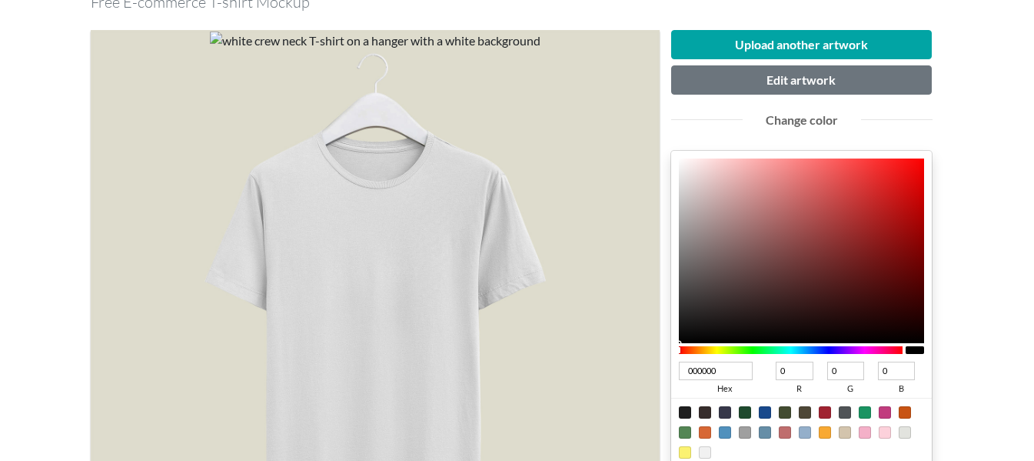
scroll to position [77, 0]
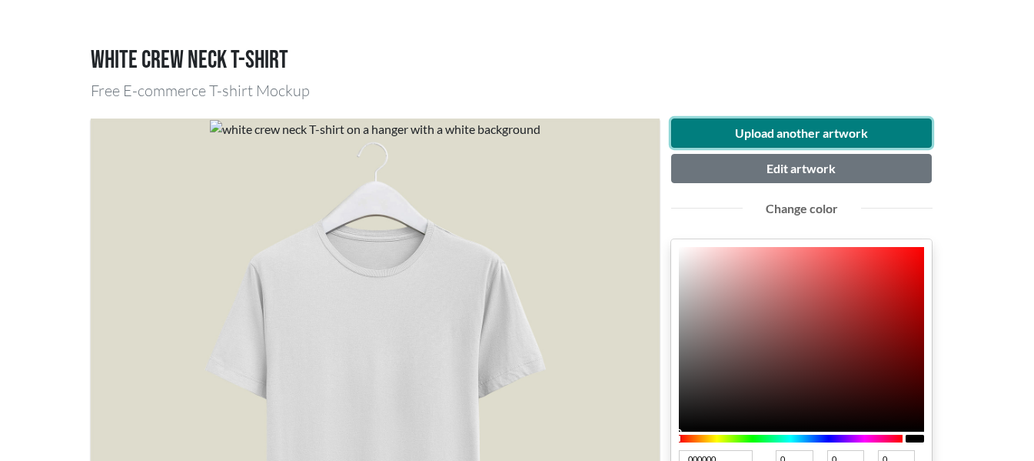
click at [764, 135] on button "Upload another artwork" at bounding box center [801, 132] width 261 height 29
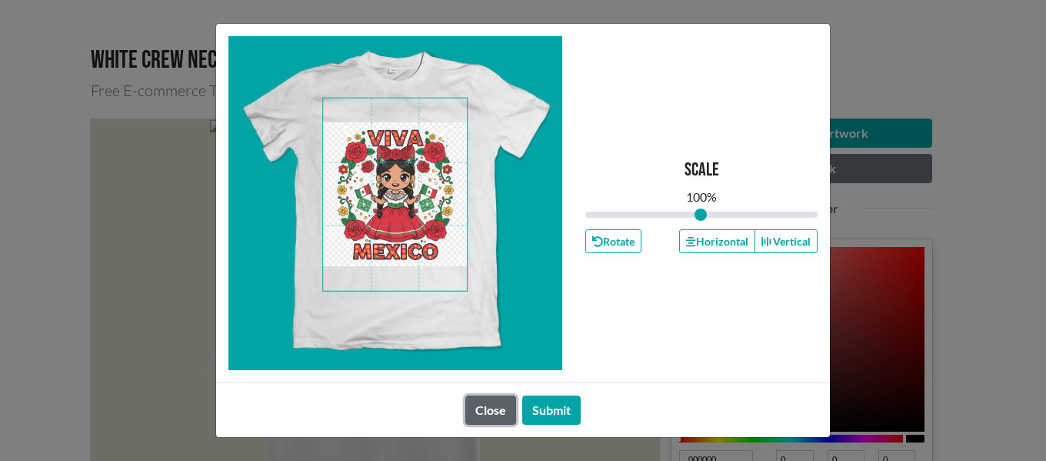
click at [491, 409] on button "Close" at bounding box center [490, 409] width 51 height 29
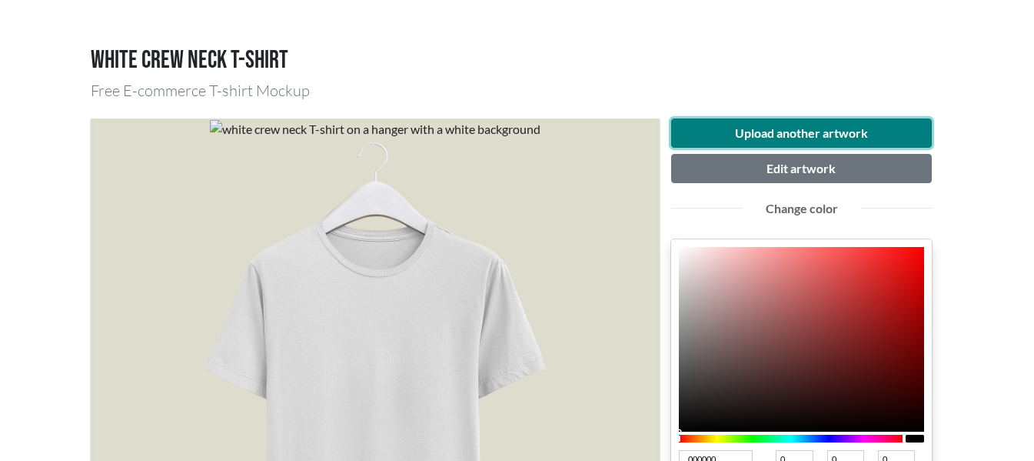
click at [762, 144] on button "Upload another artwork" at bounding box center [801, 132] width 261 height 29
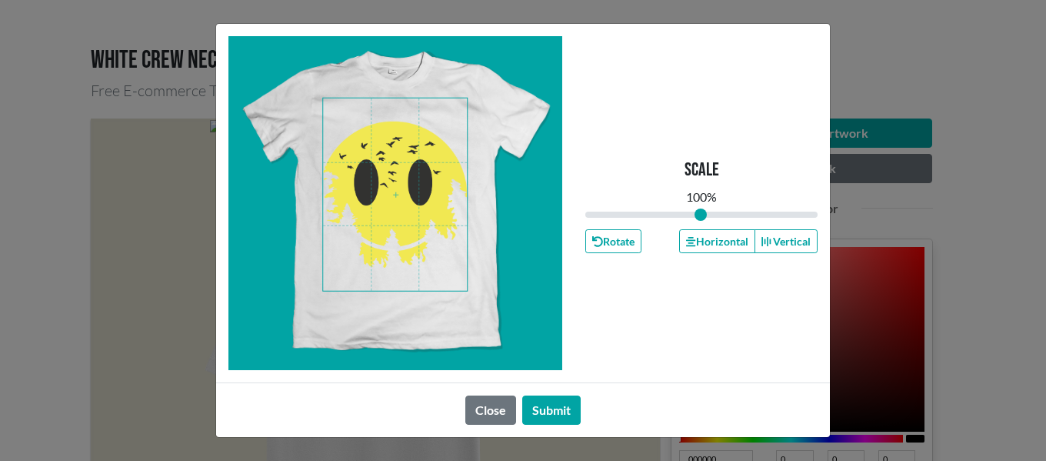
click at [431, 263] on span at bounding box center [395, 194] width 144 height 192
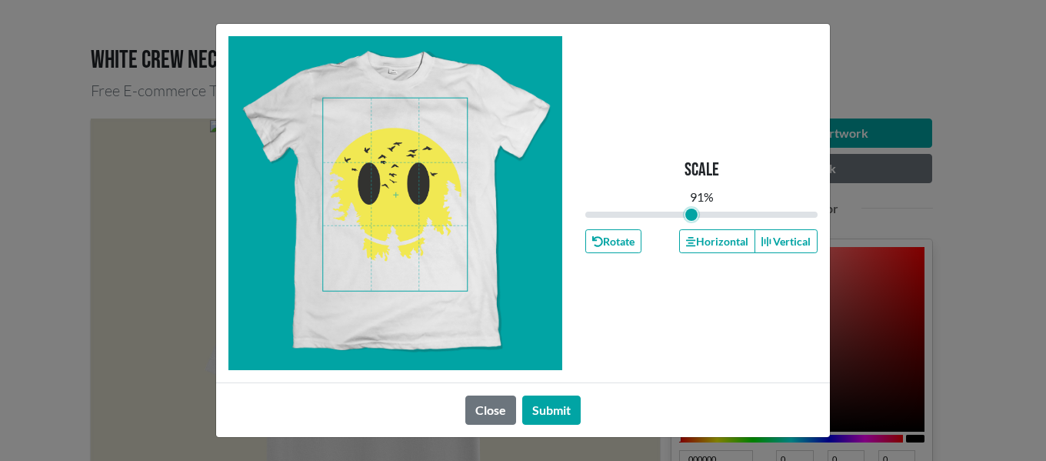
drag, startPoint x: 702, startPoint y: 217, endPoint x: 691, endPoint y: 218, distance: 11.6
type input "0.91"
click at [691, 218] on input "range" at bounding box center [701, 214] width 232 height 17
click at [546, 411] on button "Submit" at bounding box center [551, 409] width 58 height 29
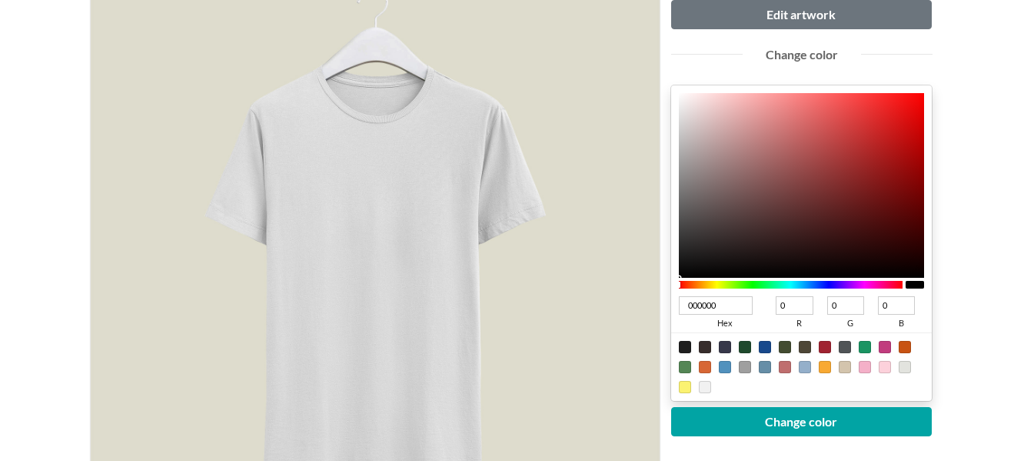
scroll to position [308, 0]
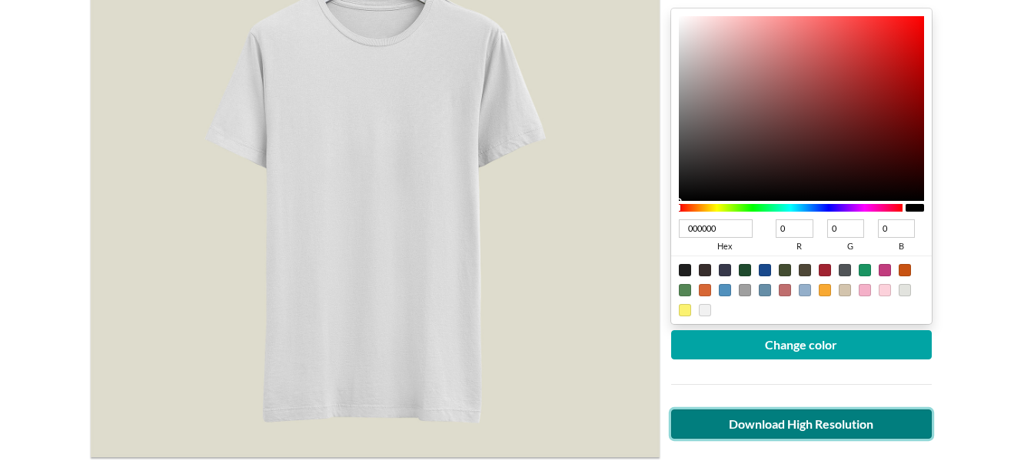
click at [792, 420] on link "Download High Resolution" at bounding box center [801, 423] width 261 height 29
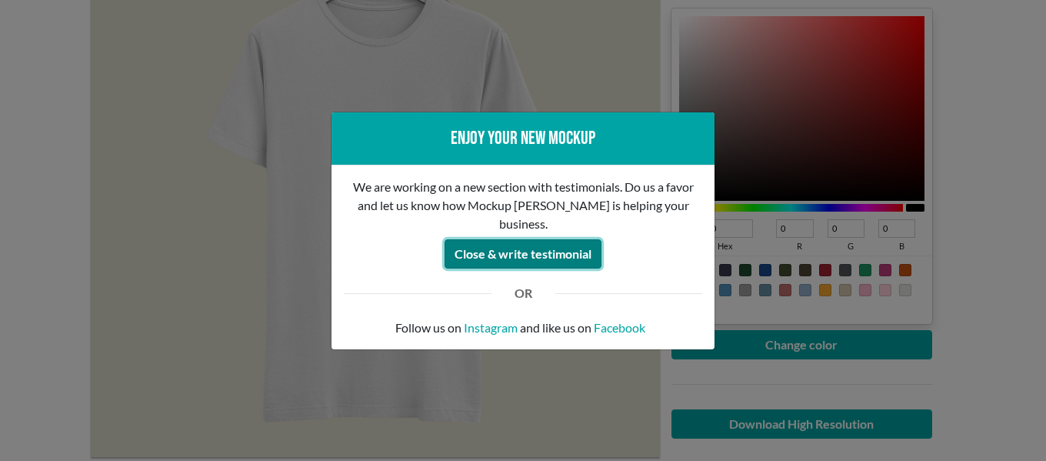
click at [554, 242] on button "Close & write testimonial" at bounding box center [522, 253] width 157 height 29
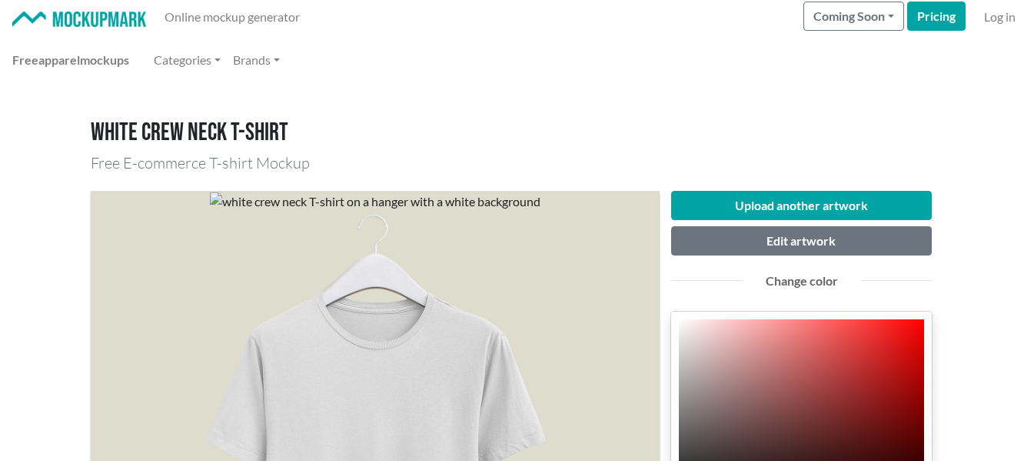
scroll to position [0, 0]
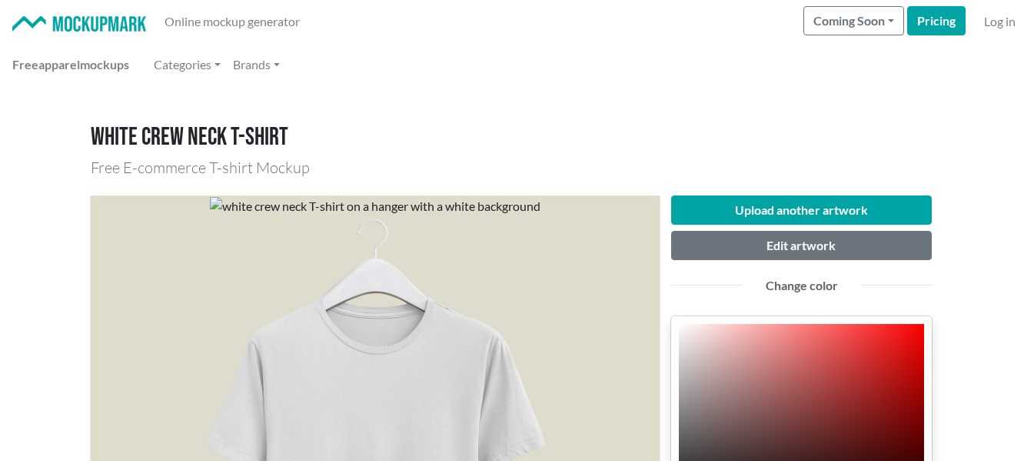
click at [90, 23] on img at bounding box center [79, 24] width 134 height 16
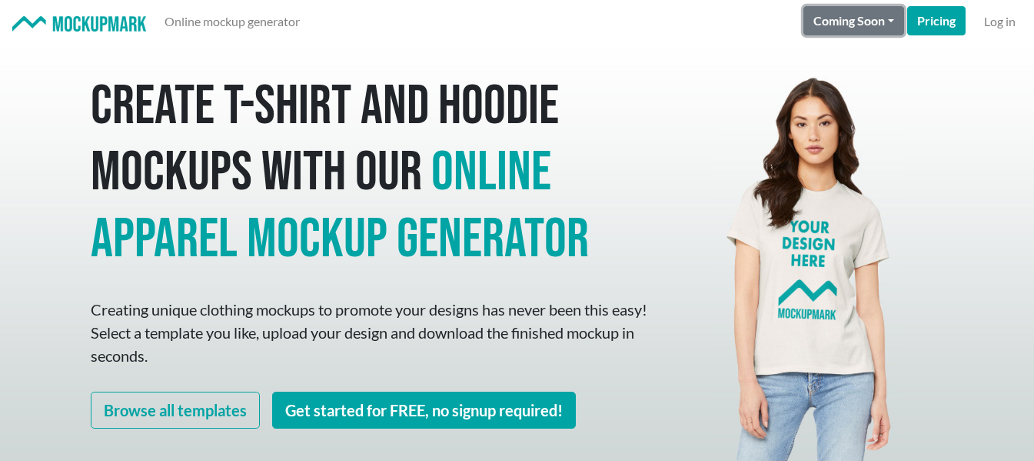
click at [890, 20] on button "Coming Soon" at bounding box center [854, 20] width 101 height 29
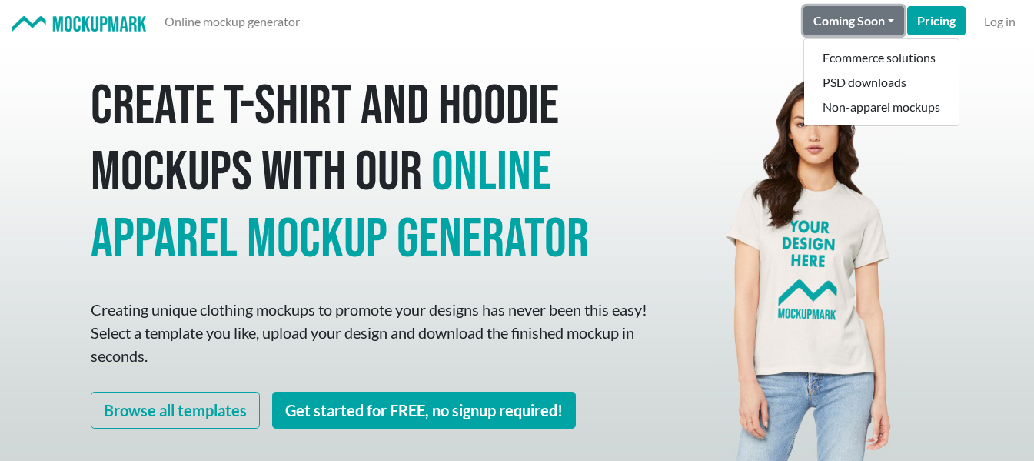
click at [890, 20] on button "Coming Soon" at bounding box center [854, 20] width 101 height 29
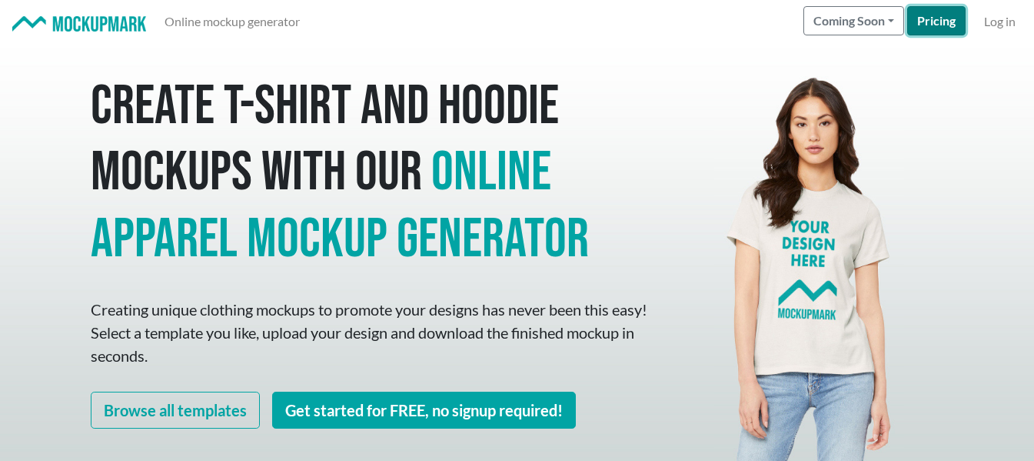
click at [948, 15] on link "Pricing" at bounding box center [936, 20] width 58 height 29
